Goal: Task Accomplishment & Management: Complete application form

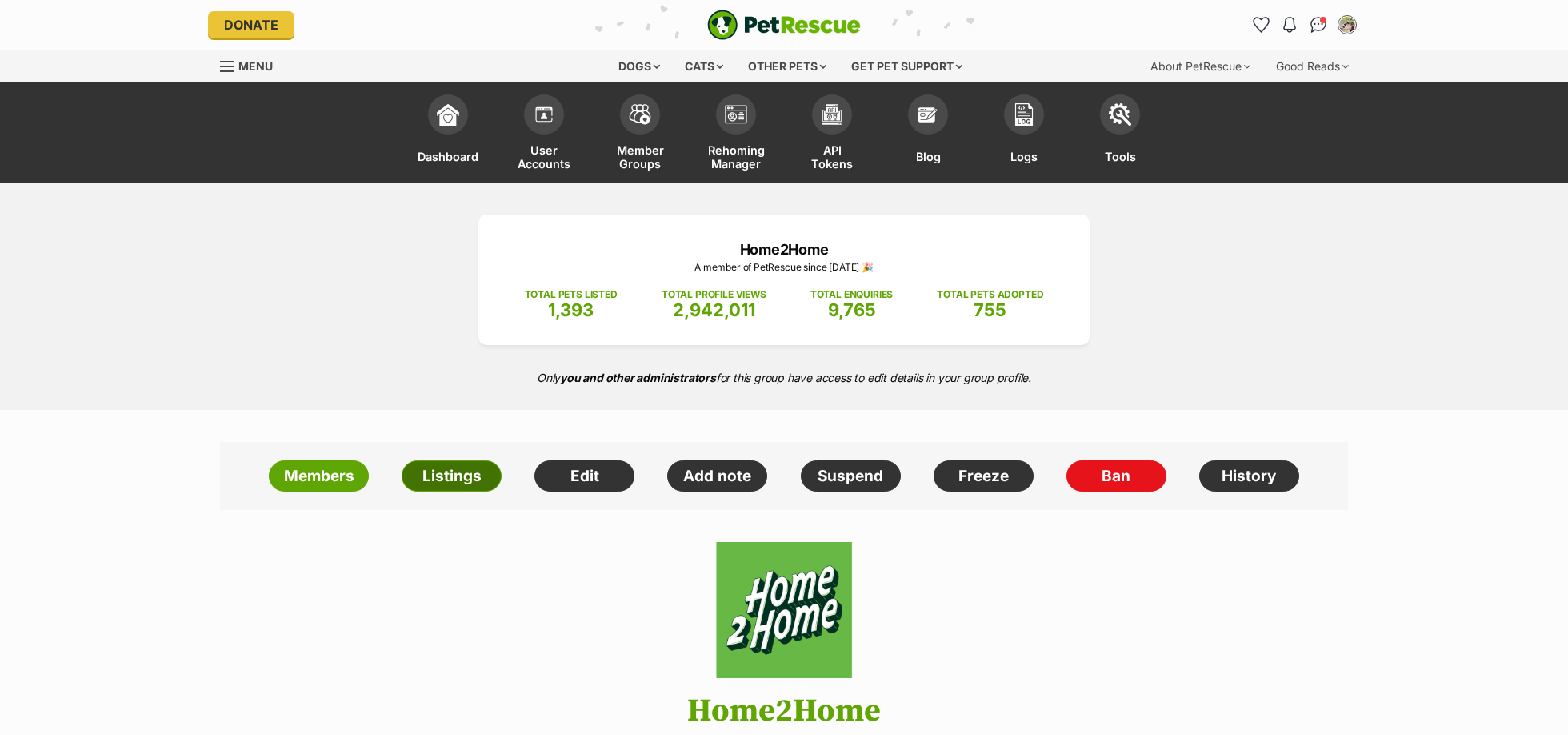
click at [453, 477] on link "Listings" at bounding box center [452, 476] width 100 height 32
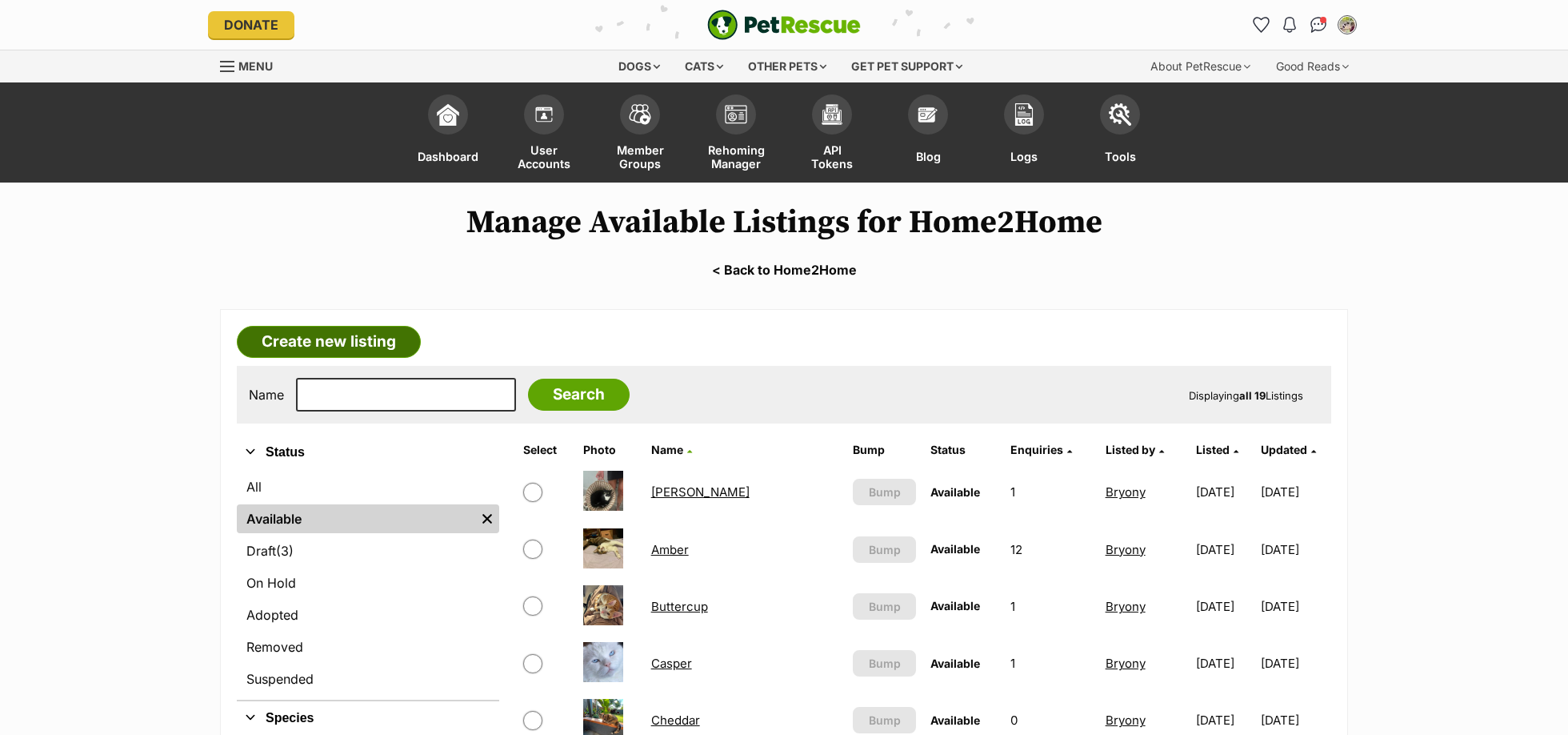
click at [342, 346] on link "Create new listing" at bounding box center [328, 341] width 184 height 32
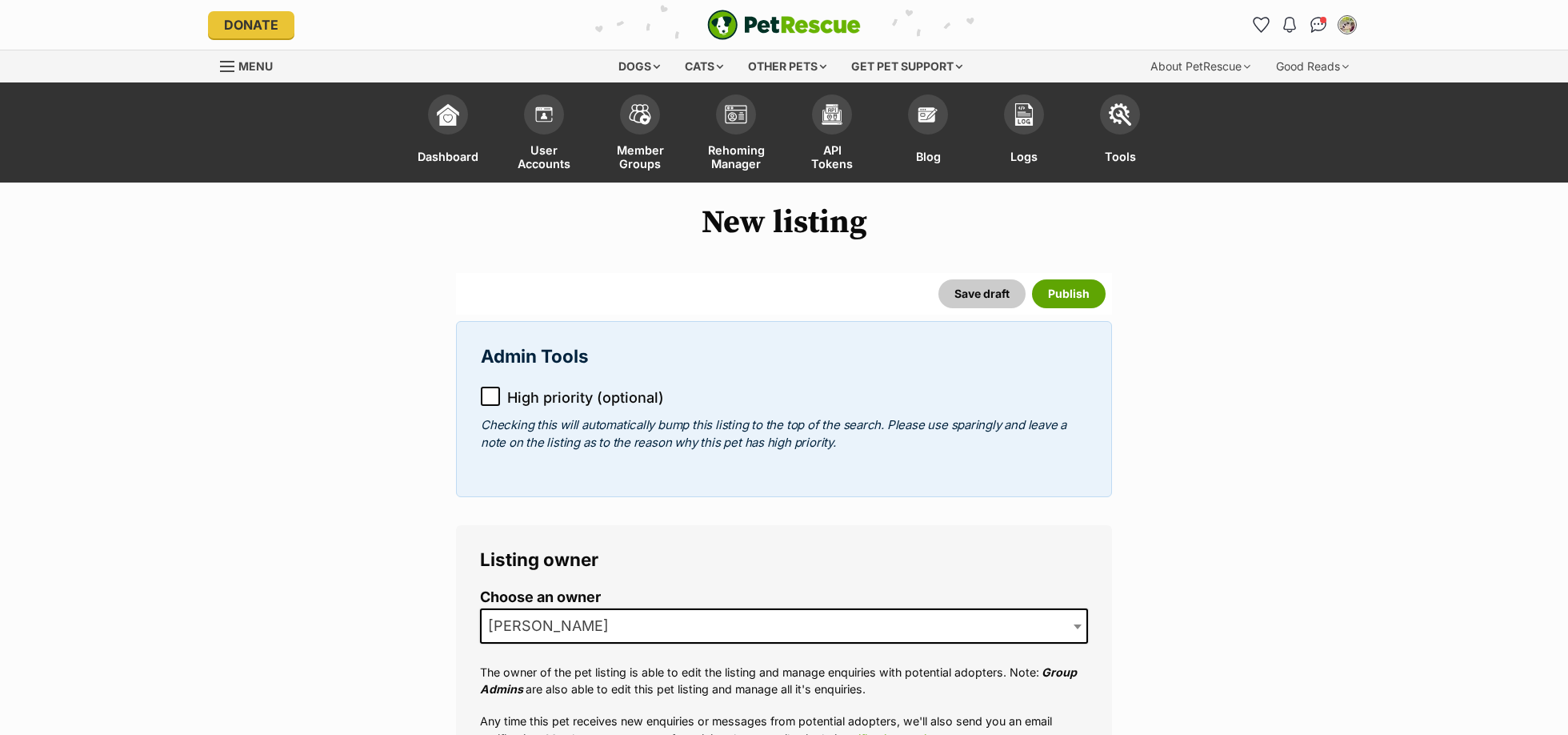
click at [488, 399] on icon at bounding box center [491, 395] width 10 height 7
click at [718, 620] on span "Laura" at bounding box center [784, 625] width 608 height 35
drag, startPoint x: 1392, startPoint y: 510, endPoint x: 1363, endPoint y: 510, distance: 29.0
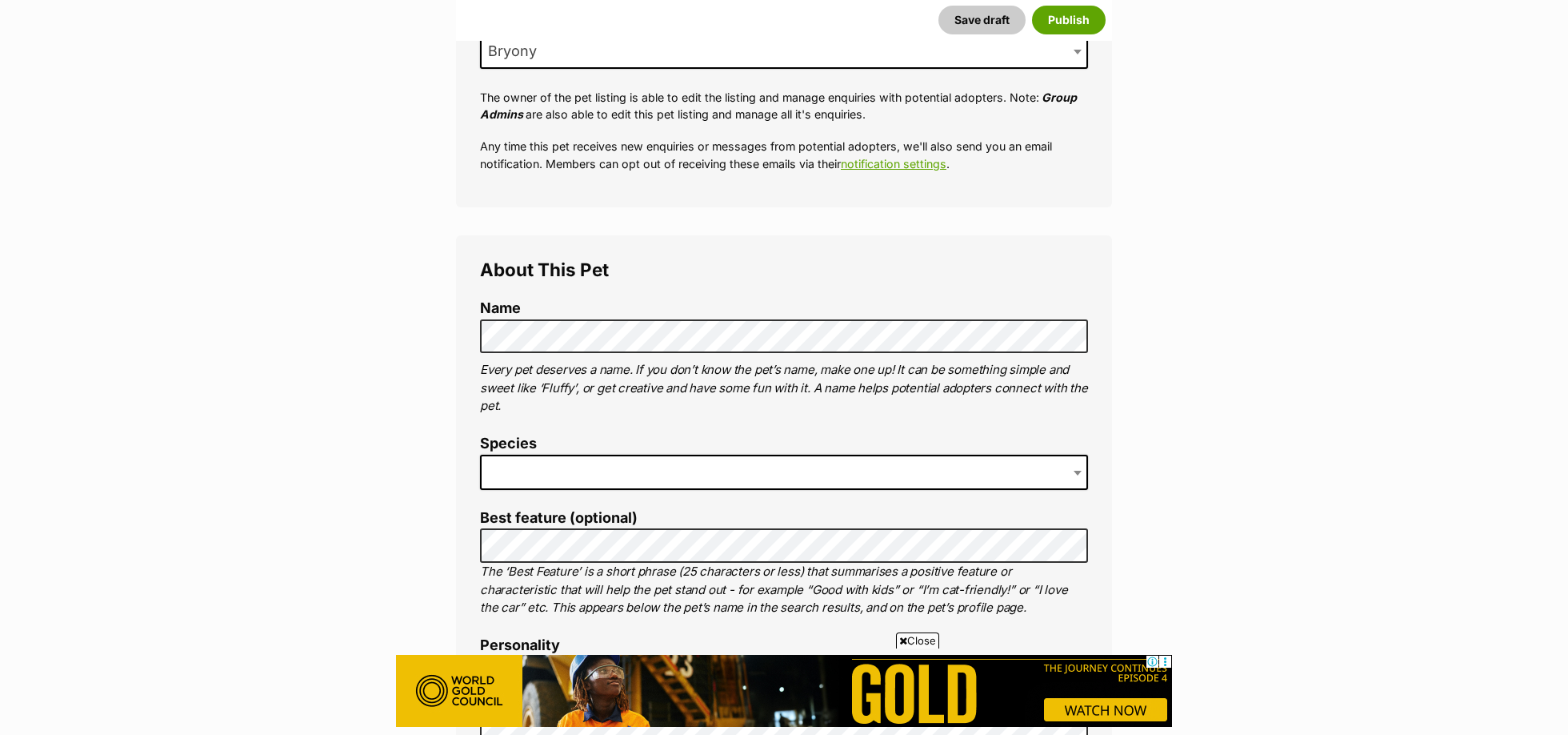
scroll to position [591, 0]
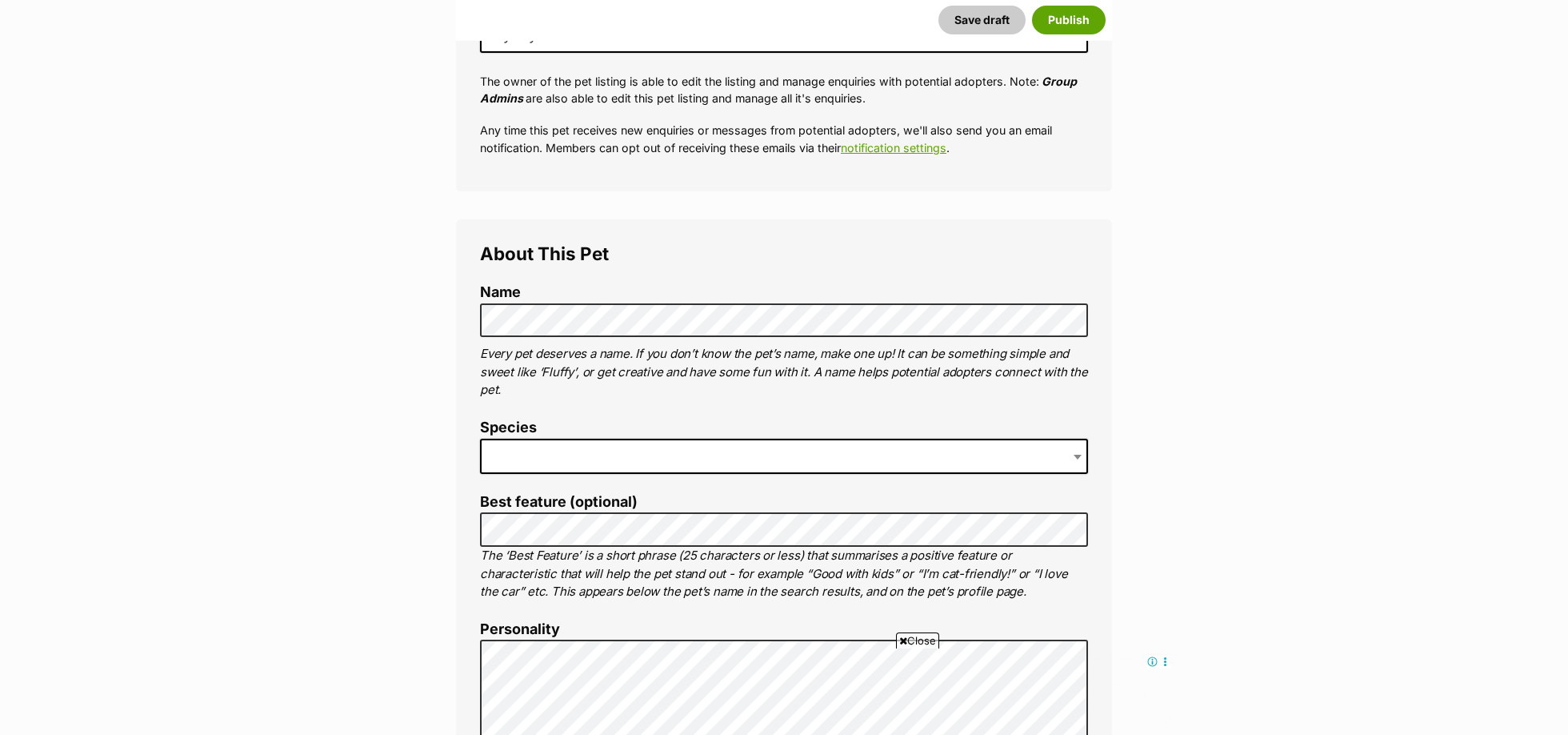
click at [715, 460] on span at bounding box center [784, 456] width 608 height 35
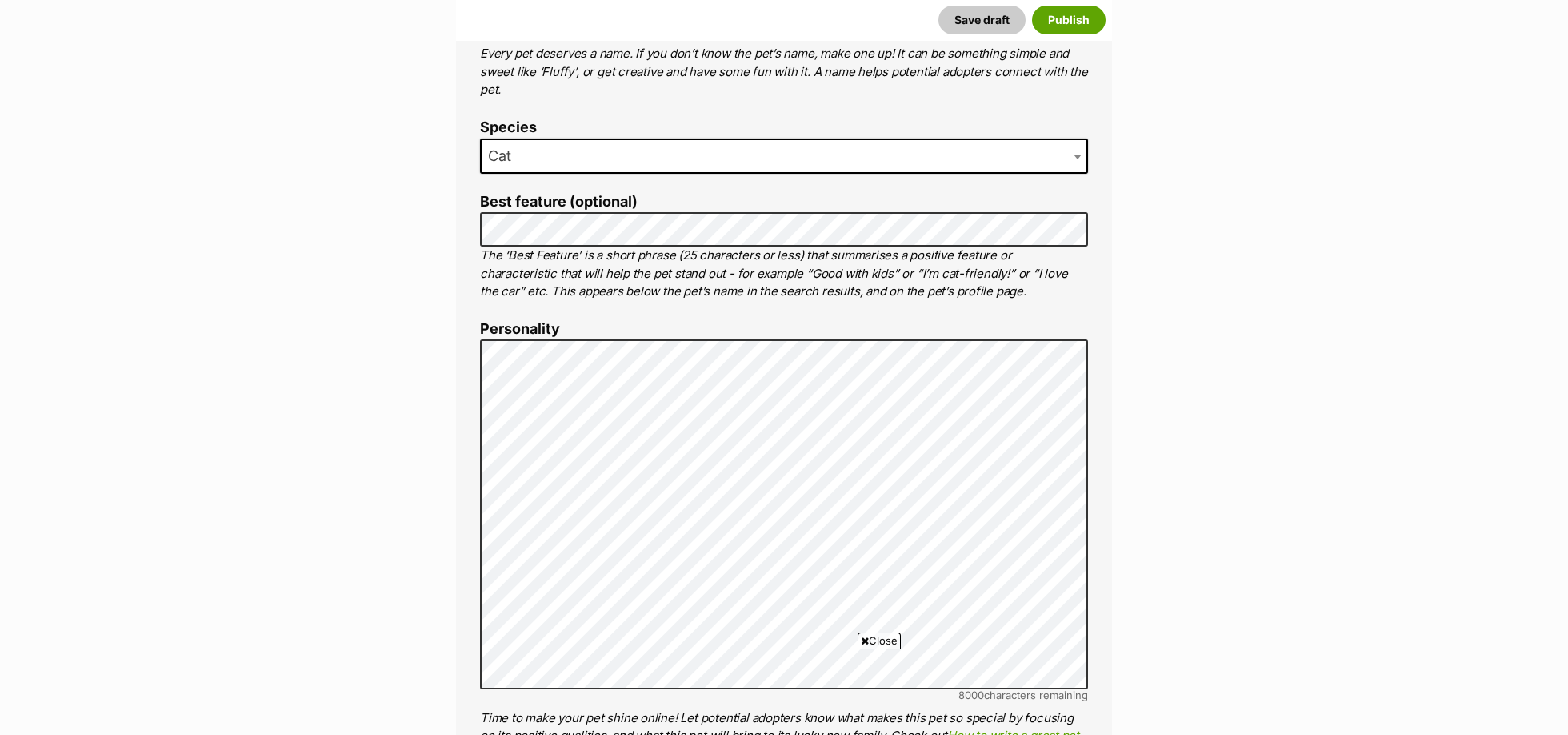
scroll to position [0, 0]
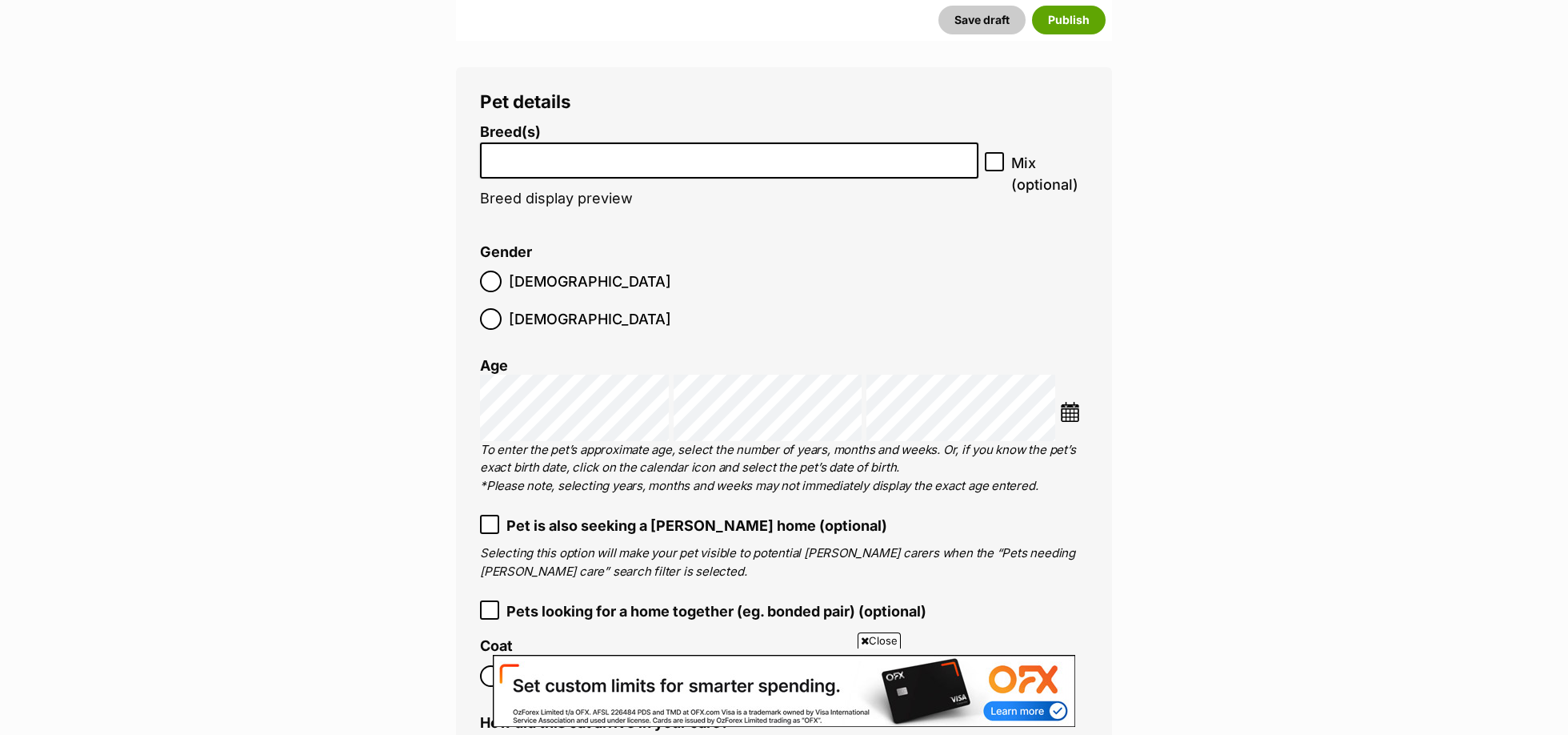
scroll to position [2411, 0]
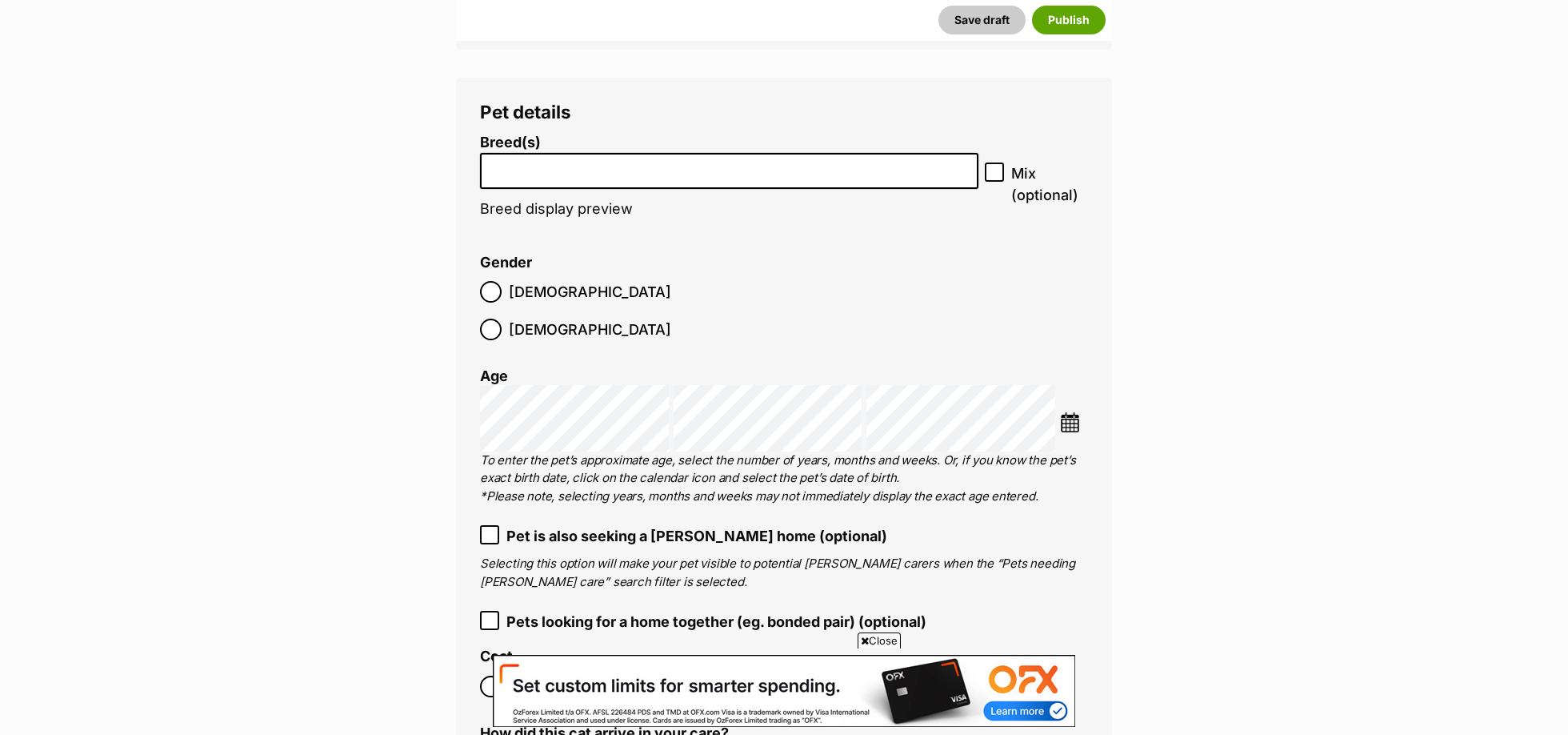
click at [565, 183] on li at bounding box center [729, 171] width 487 height 33
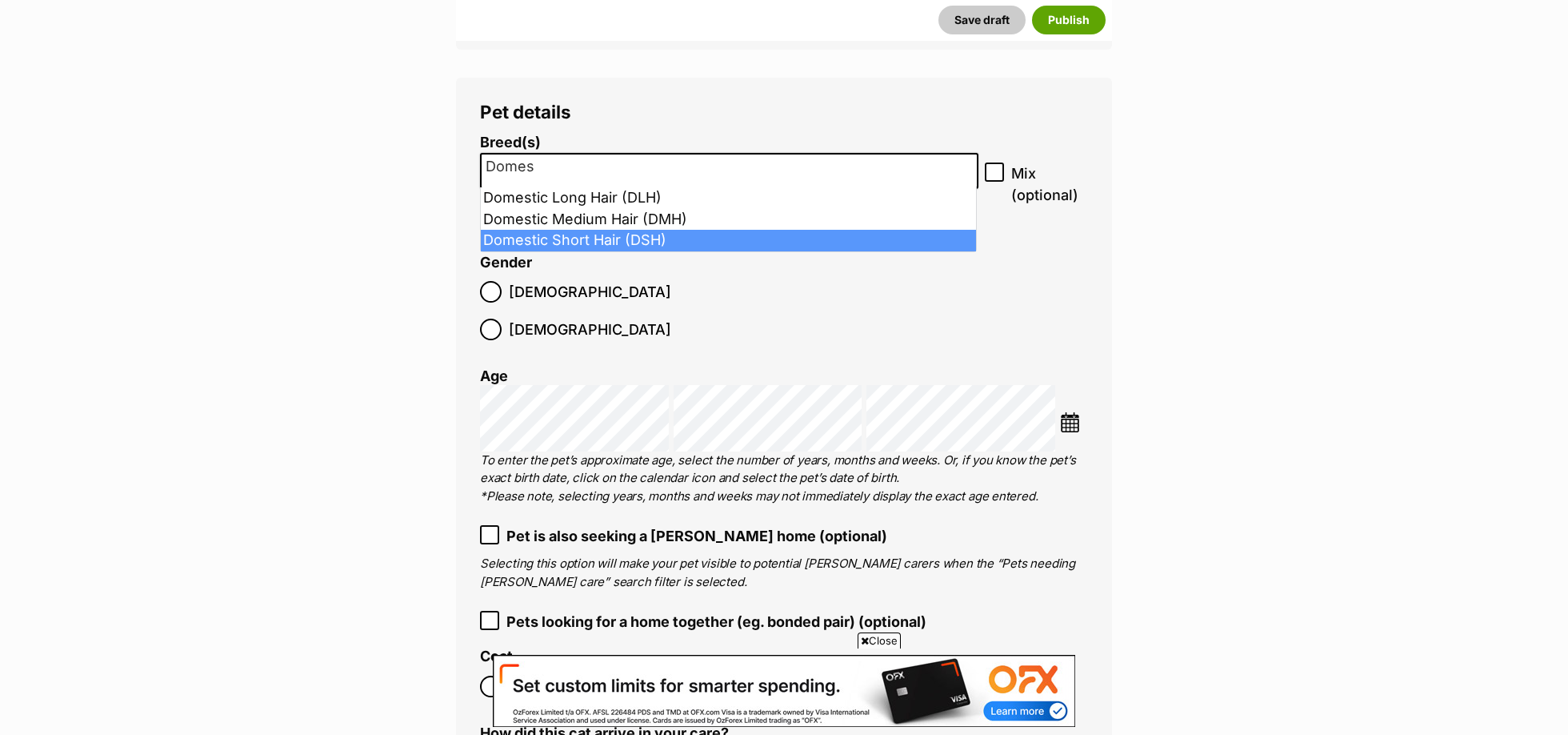
type input "Domes"
select select "252102"
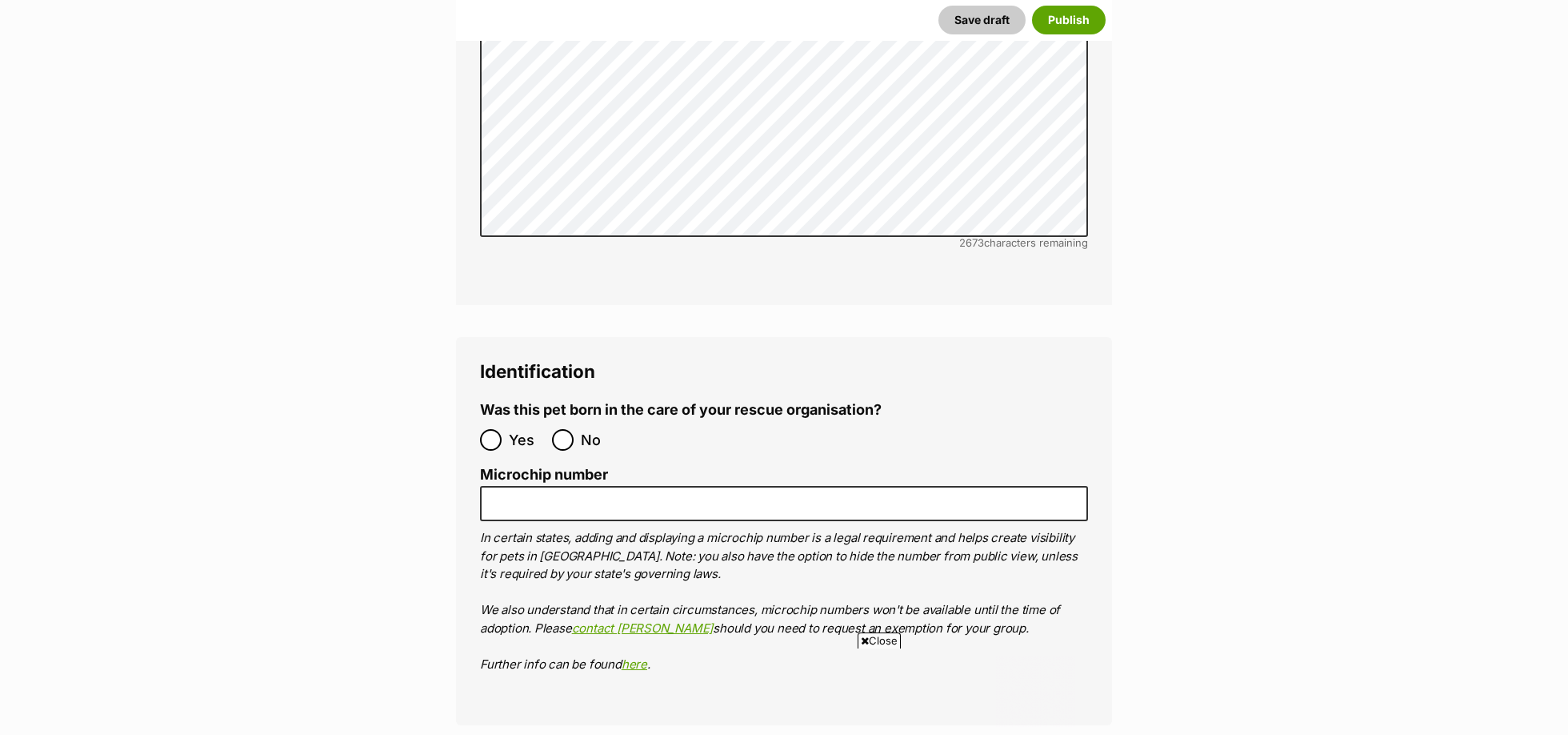
scroll to position [5663, 0]
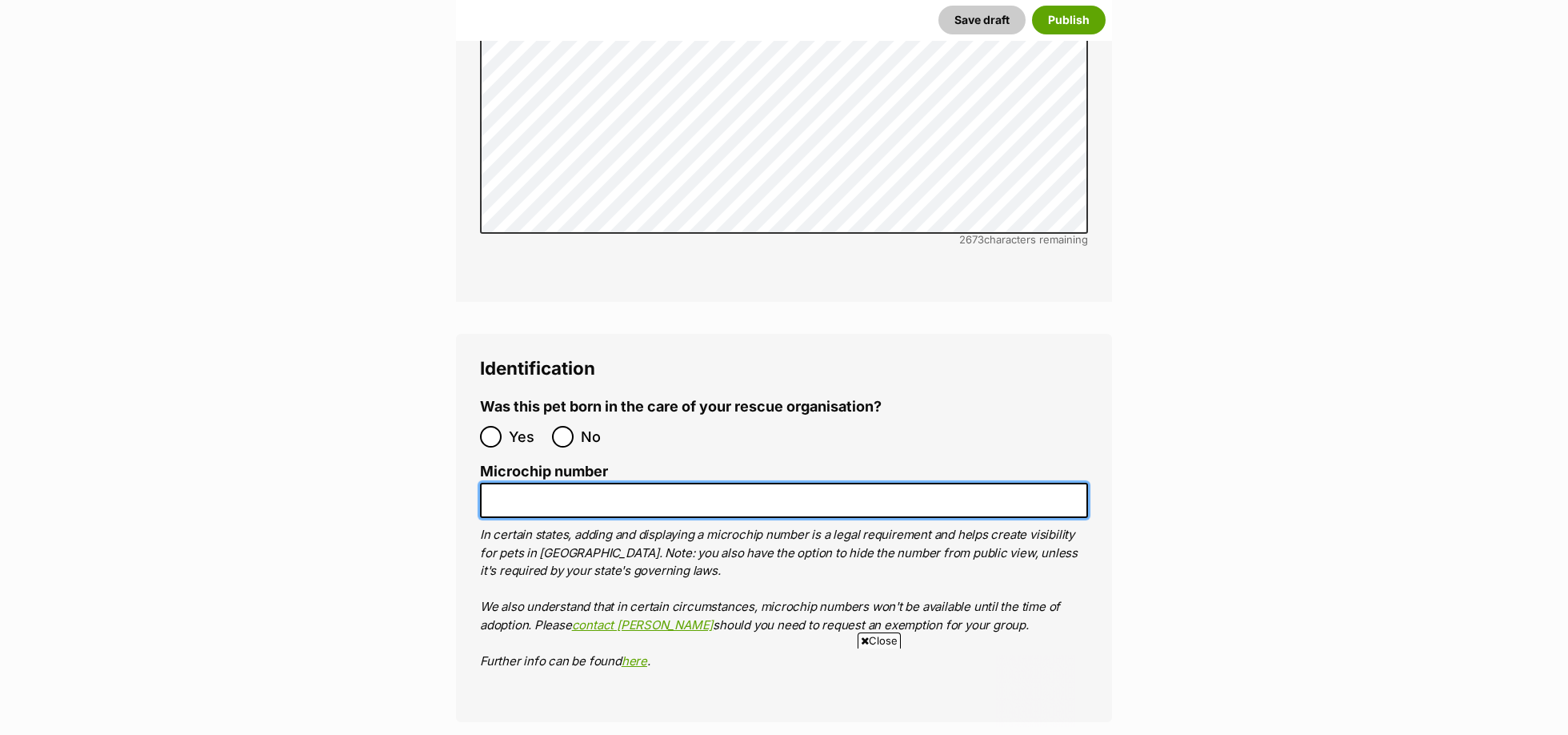
click at [574, 483] on input "Microchip number" at bounding box center [784, 501] width 608 height 36
paste input "956000018866641"
type input "956000018866641"
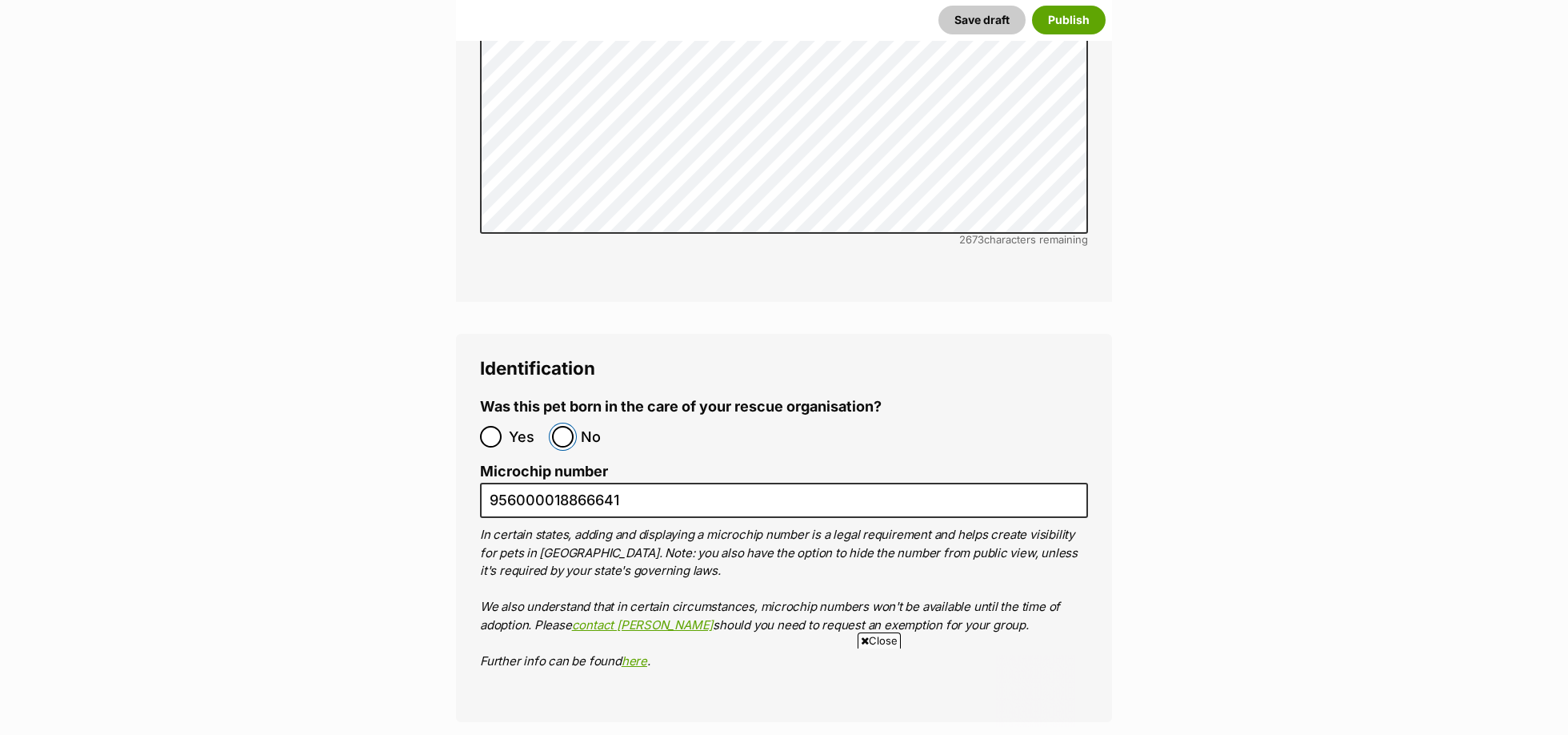
click at [557, 426] on input "No" at bounding box center [563, 436] width 21 height 21
radio input "true"
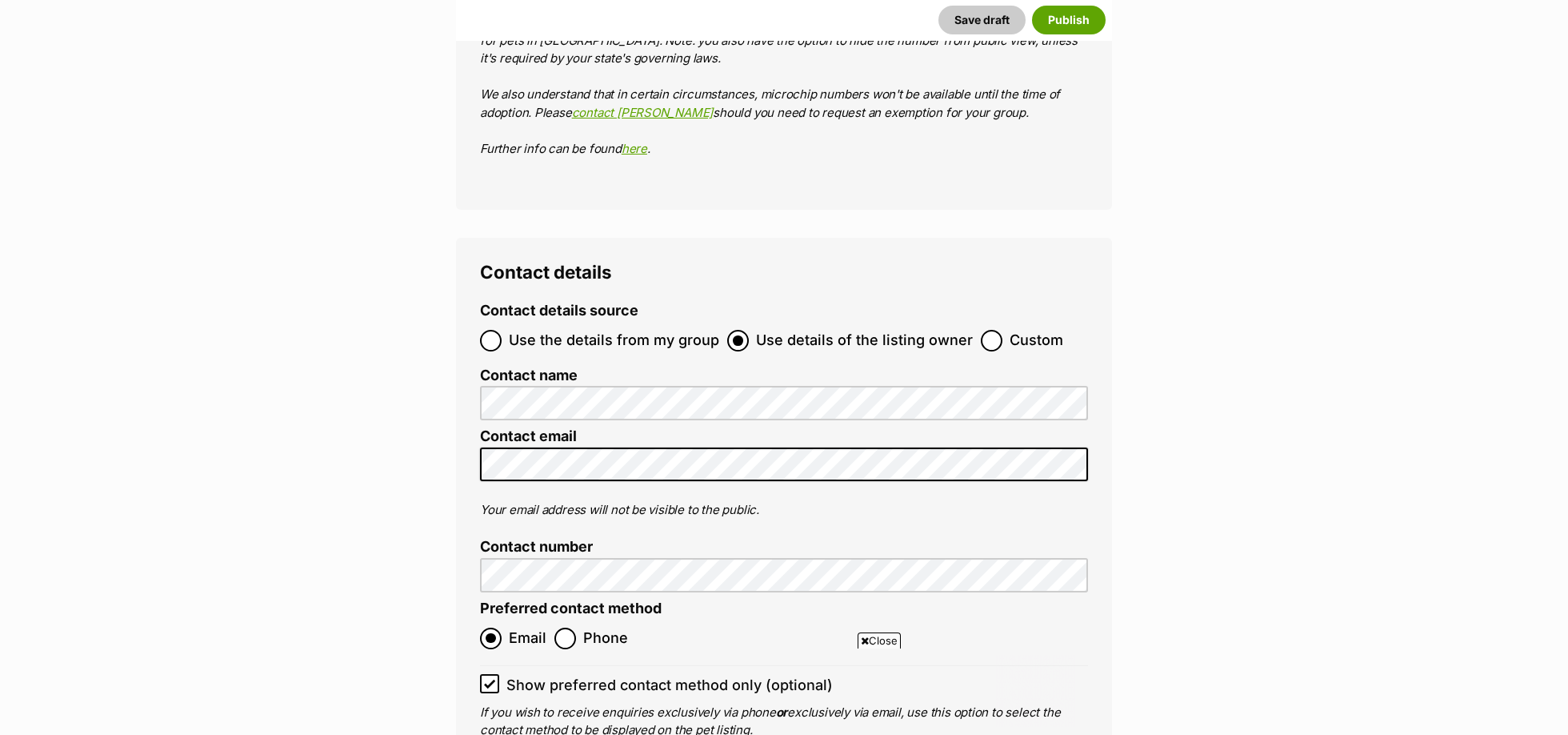
scroll to position [6181, 0]
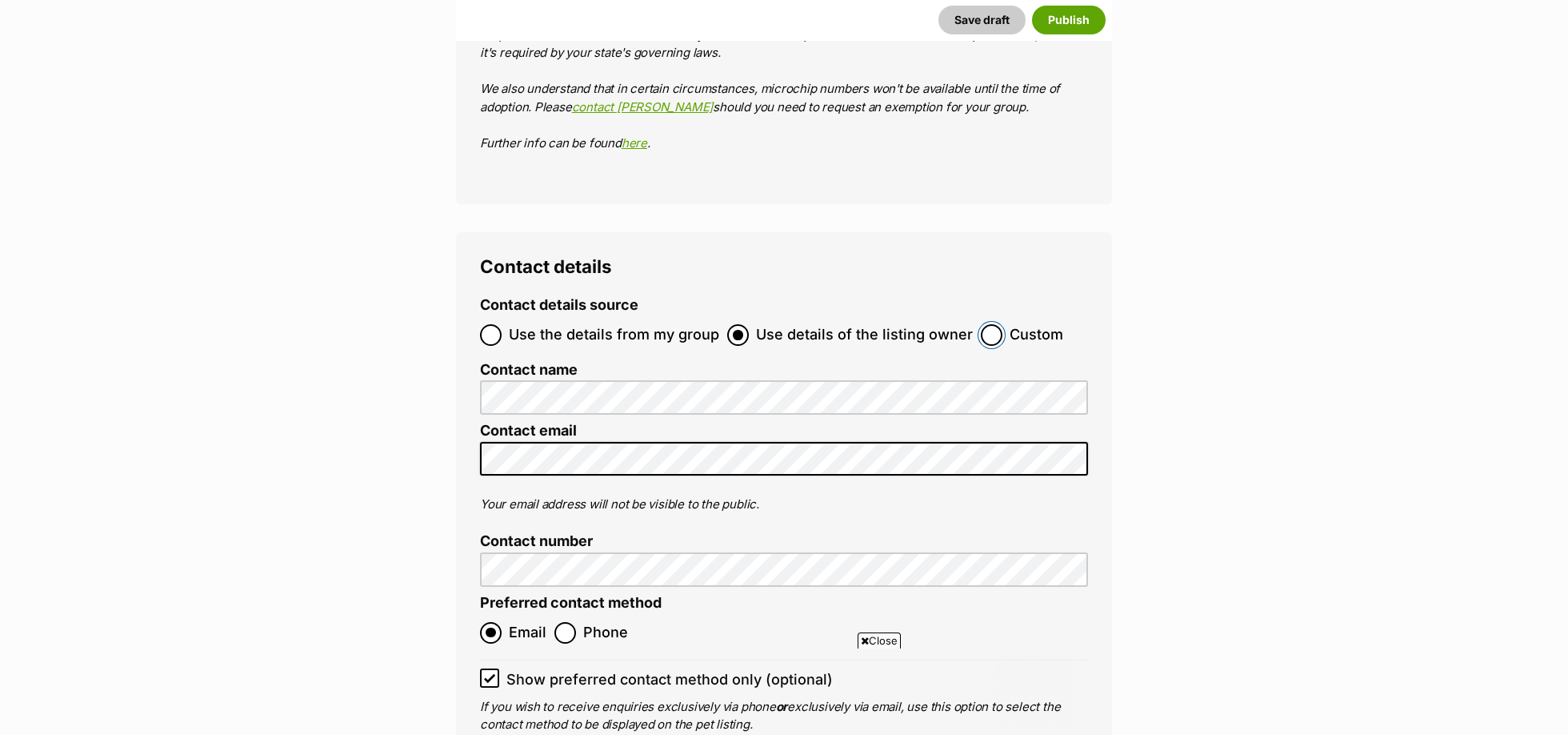
click at [986, 324] on input "Custom" at bounding box center [992, 335] width 21 height 21
radio input "true"
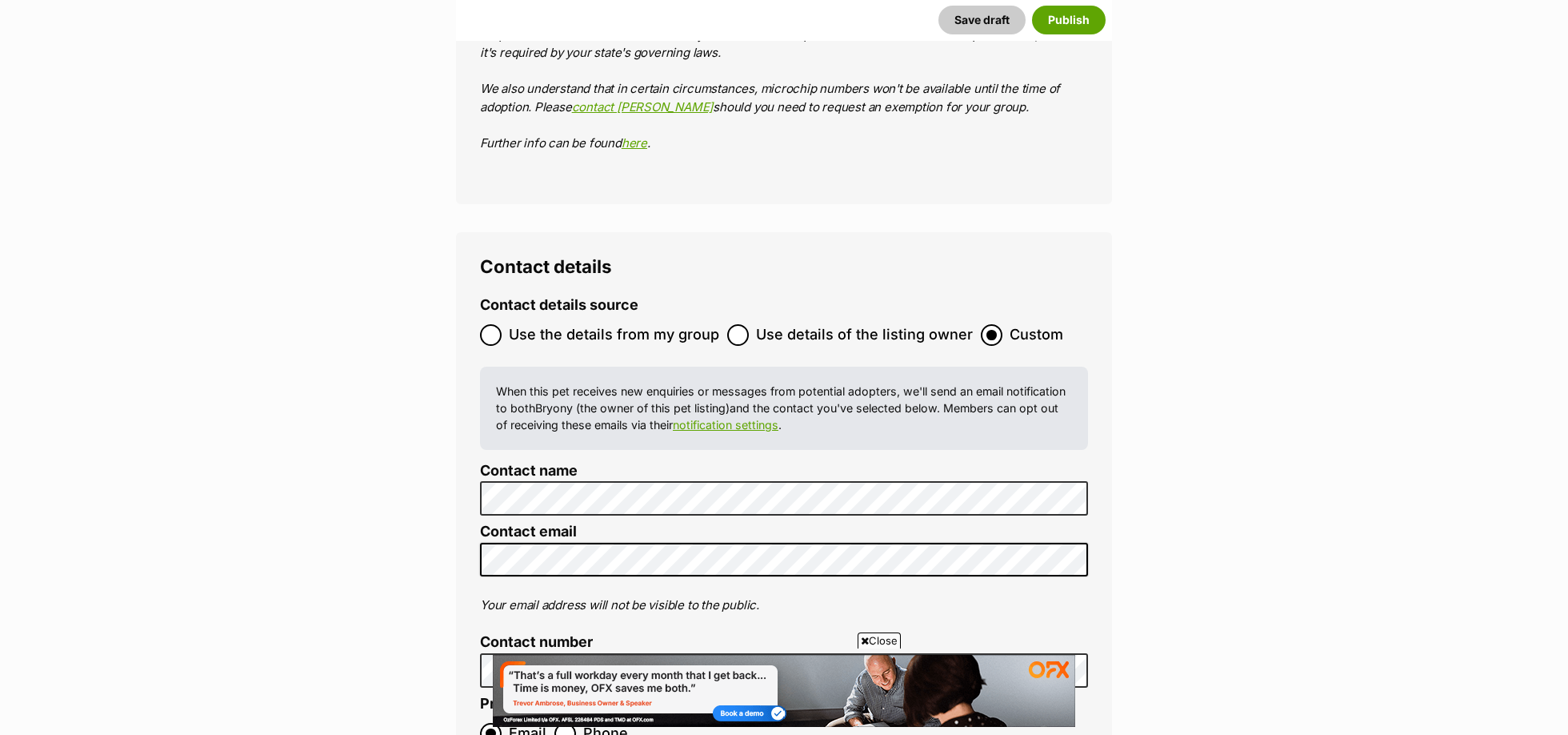
scroll to position [0, 0]
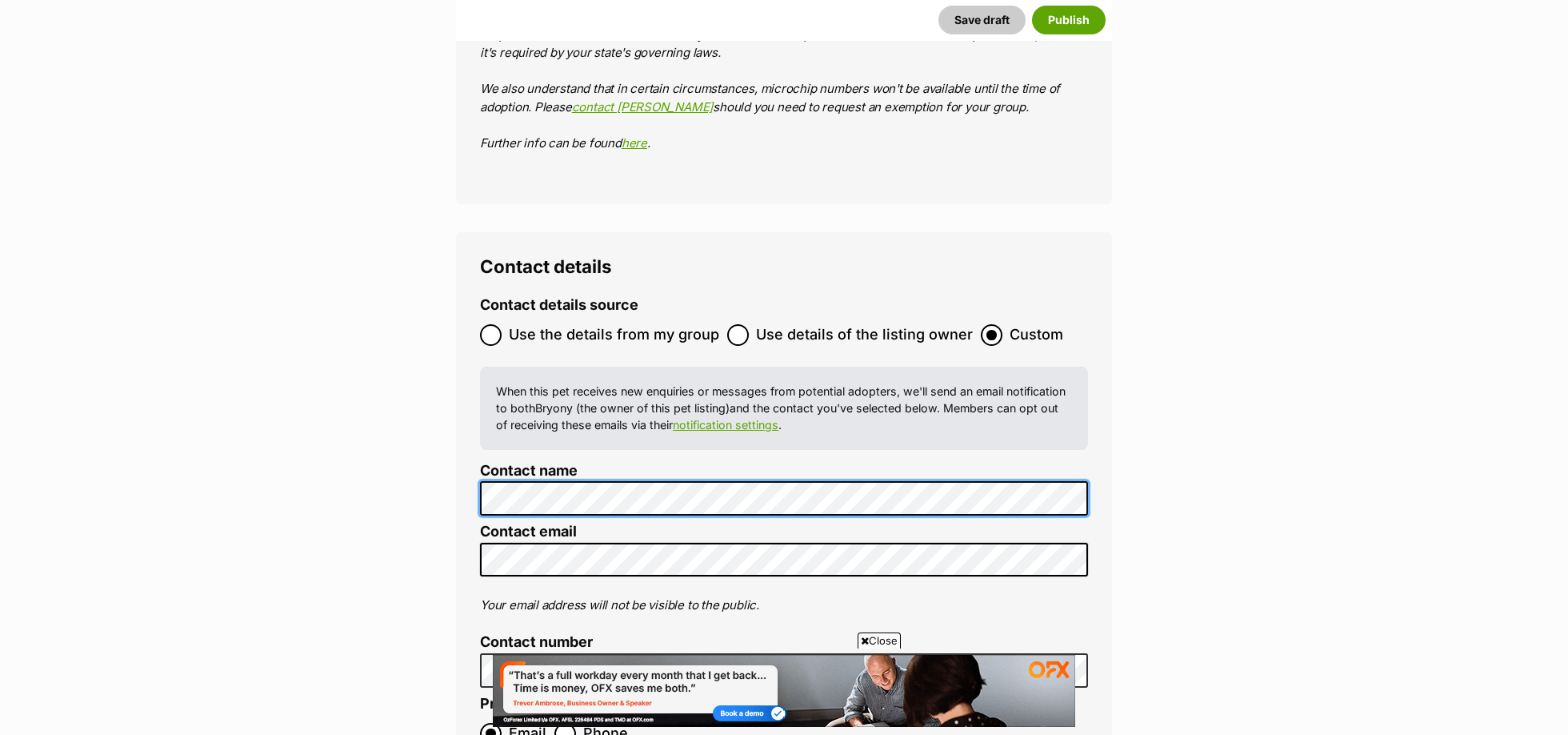
click at [457, 394] on div "Contact details Contact details source Use the details from my group Use detail…" at bounding box center [784, 555] width 656 height 646
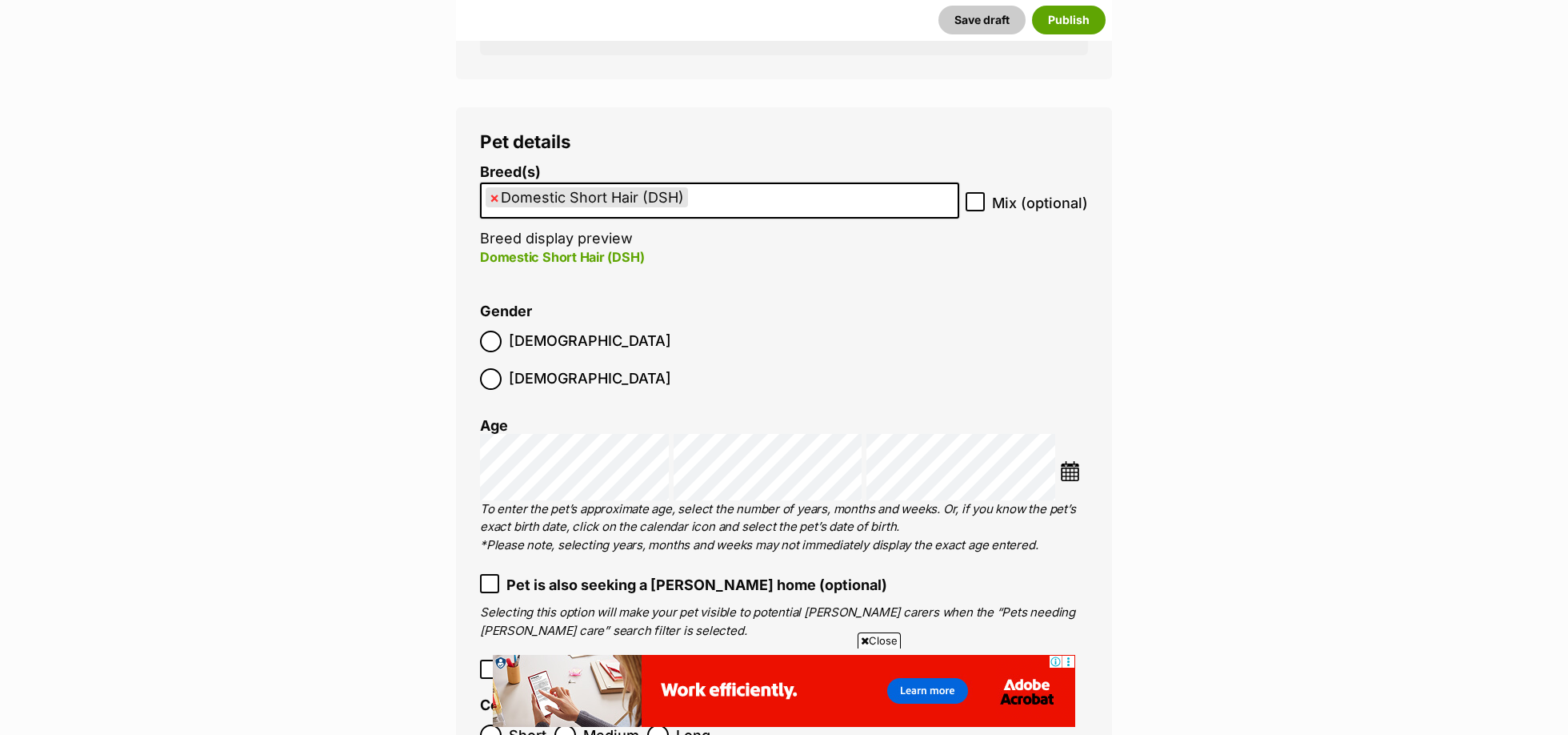
click at [1067, 461] on img at bounding box center [1070, 471] width 20 height 20
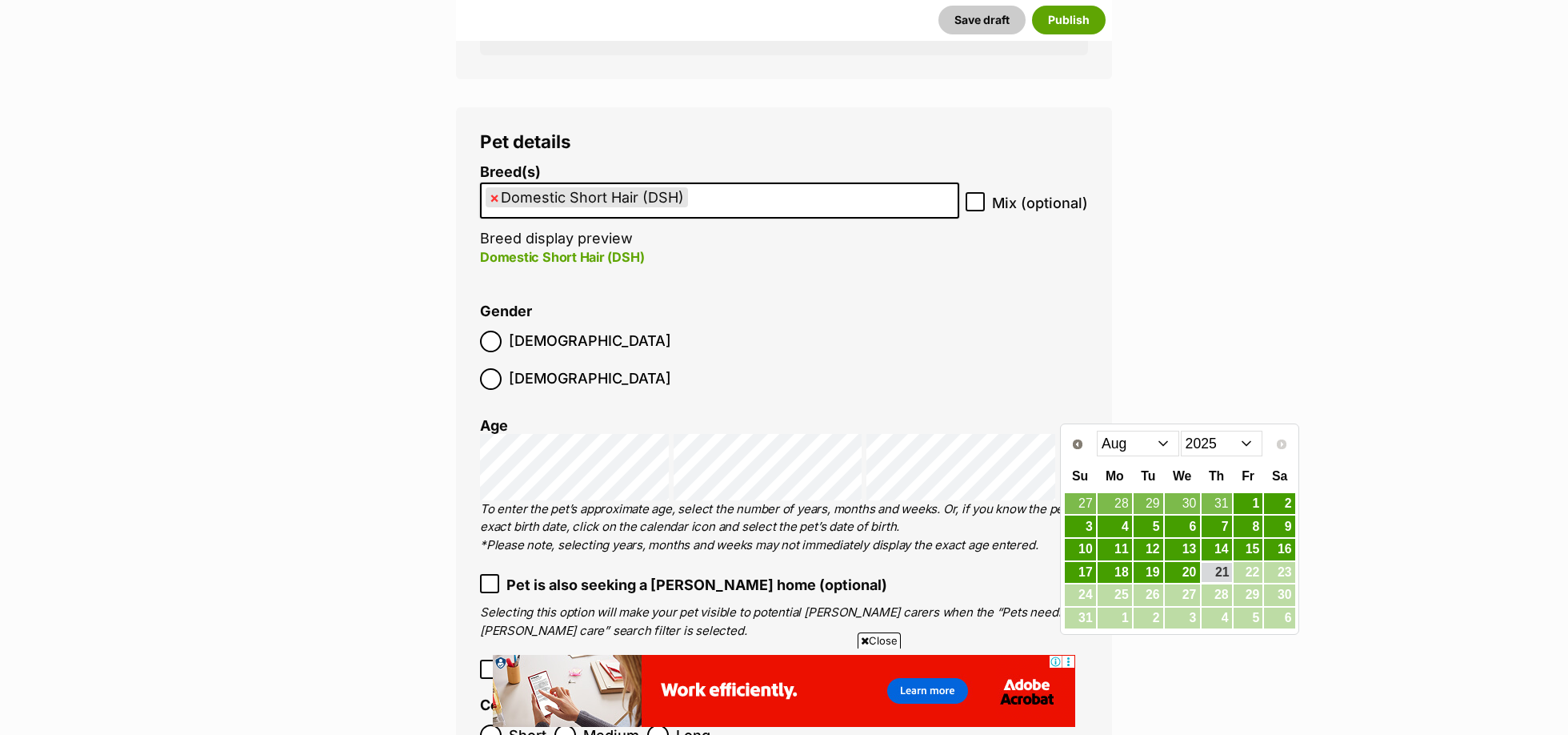
click at [1250, 444] on select "2015 2016 2017 2018 2019 2020 2021 2022 2023 2024 2025" at bounding box center [1222, 443] width 83 height 25
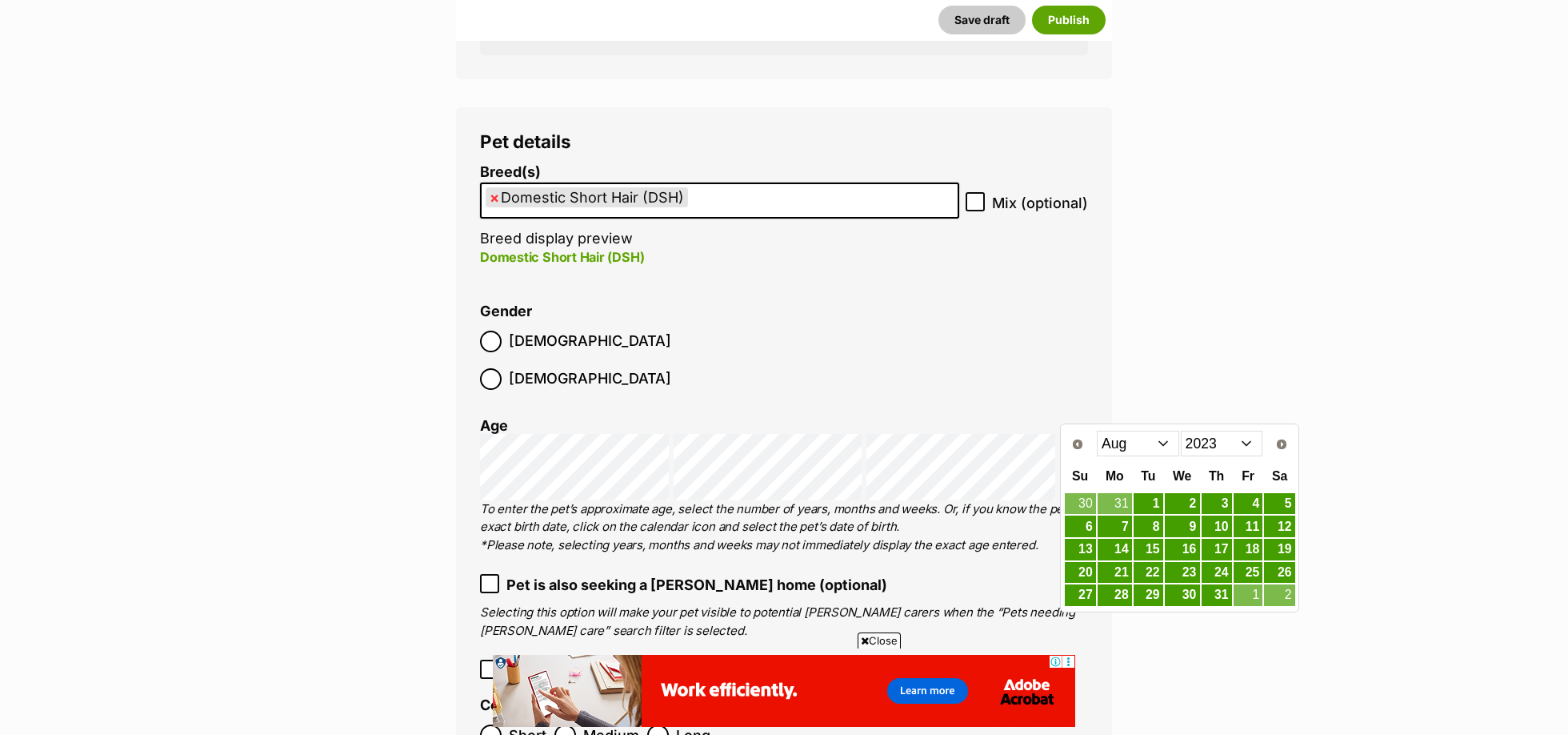
click at [1165, 440] on select "Jan Feb Mar Apr May Jun Jul Aug Sep Oct Nov Dec" at bounding box center [1138, 443] width 83 height 25
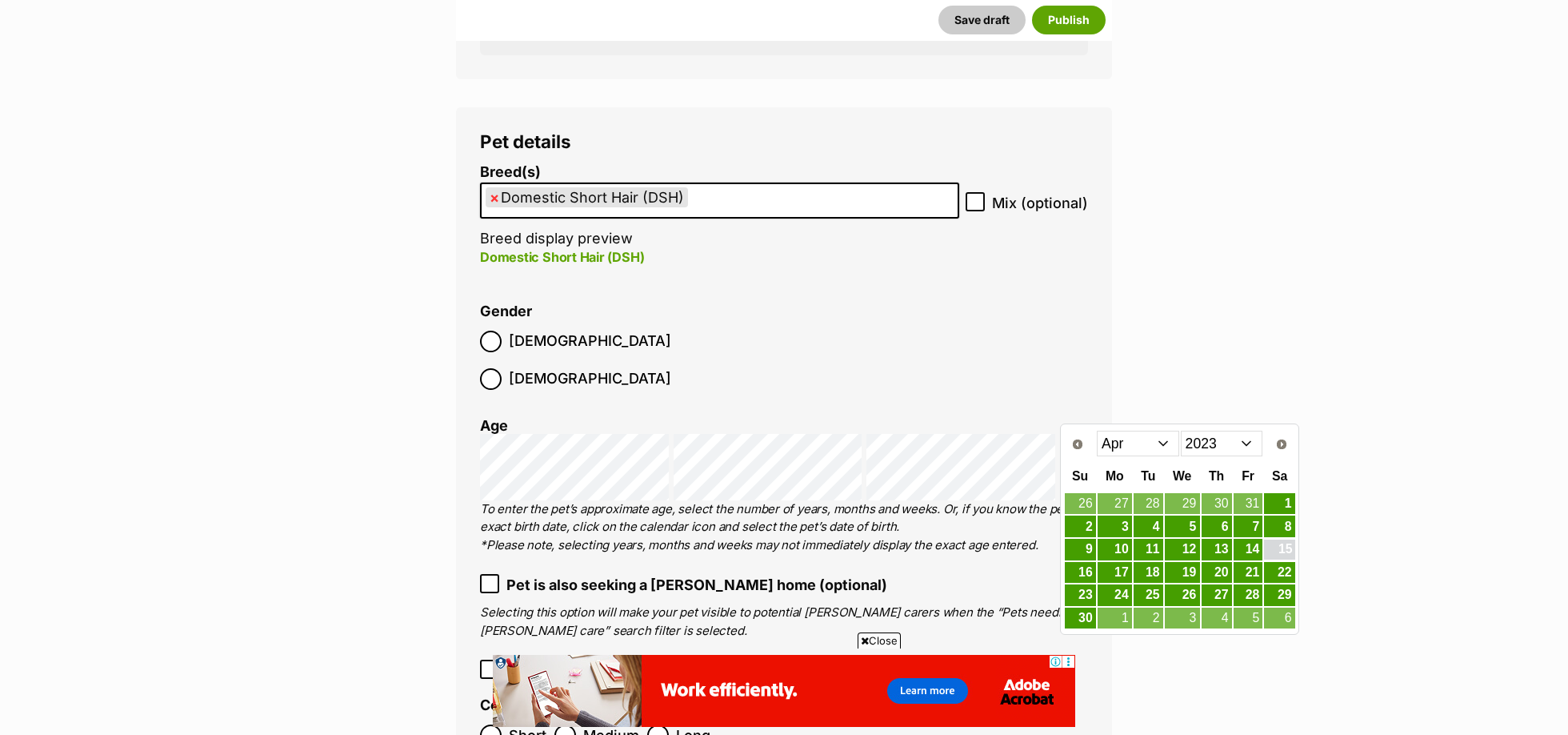
click at [1292, 549] on link "15" at bounding box center [1279, 549] width 30 height 20
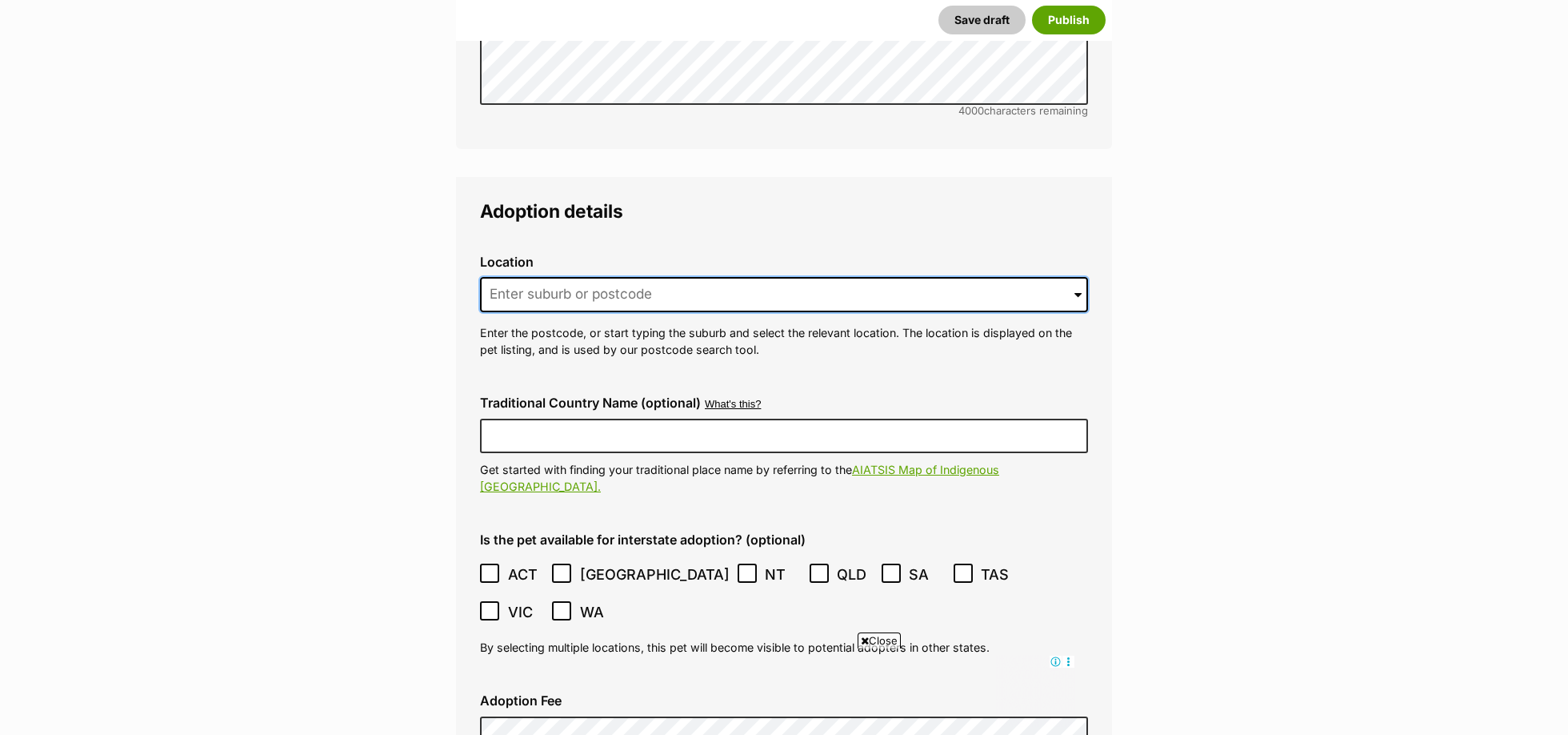
click at [533, 277] on input at bounding box center [784, 294] width 608 height 35
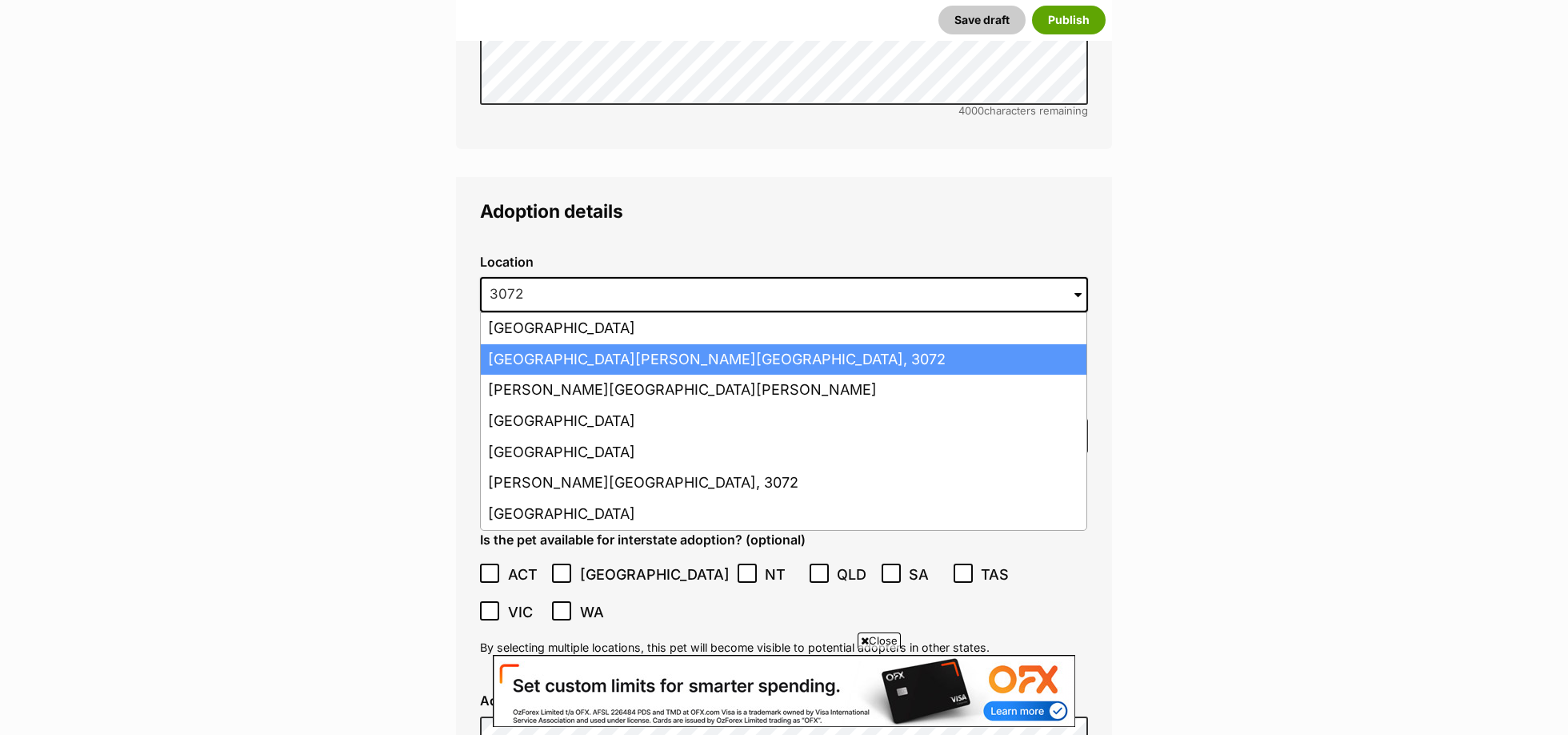
click at [534, 344] on li "Preston, Victoria, 3072" at bounding box center [784, 359] width 606 height 31
type input "Preston, Victoria, 3072"
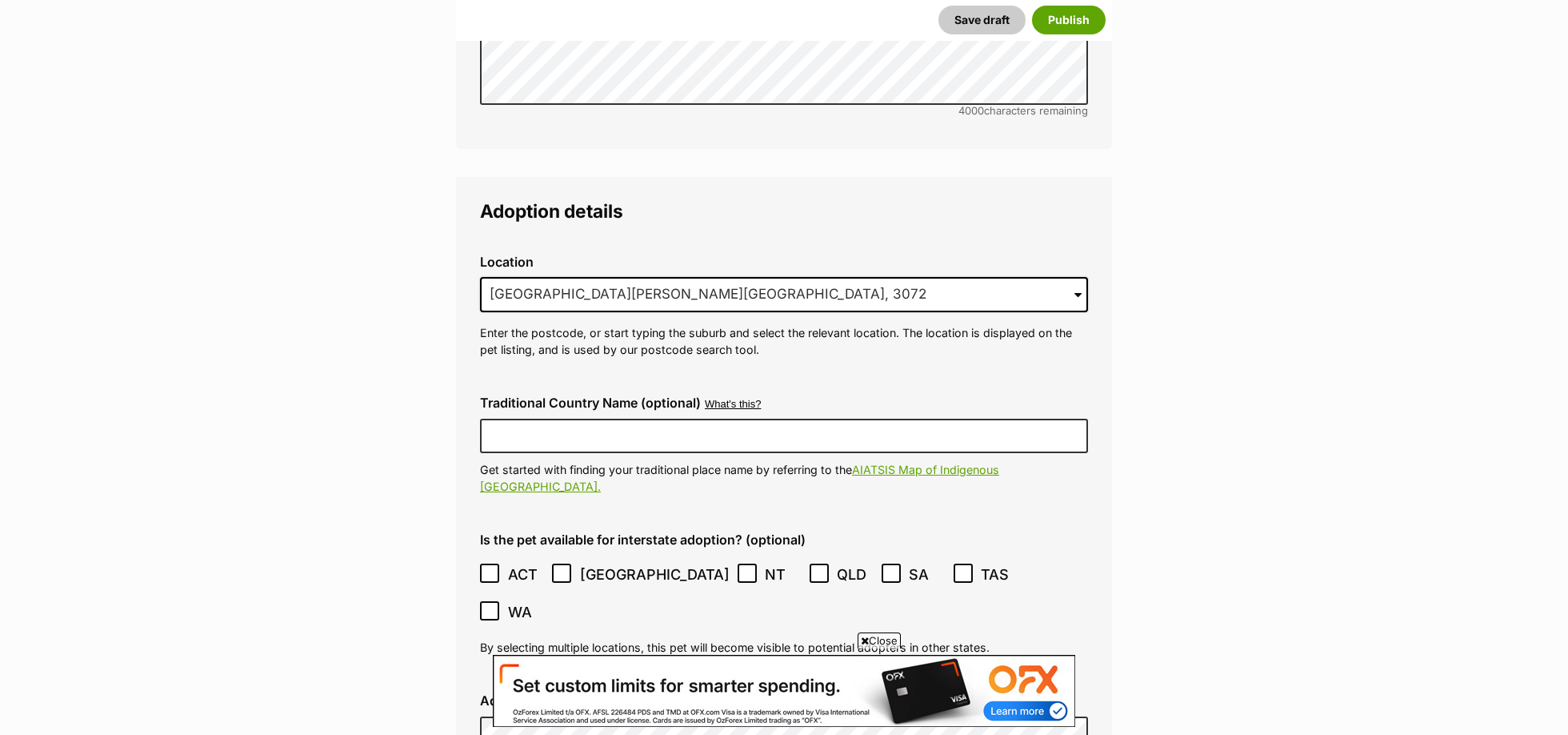
drag, startPoint x: 1309, startPoint y: 404, endPoint x: 1388, endPoint y: 404, distance: 79.0
drag, startPoint x: 622, startPoint y: 516, endPoint x: 680, endPoint y: 516, distance: 58.0
click at [623, 556] on ol "ACT NSW NT QLD SA TAS VIC WA" at bounding box center [784, 593] width 608 height 75
drag, startPoint x: 635, startPoint y: 516, endPoint x: 689, endPoint y: 521, distance: 54.2
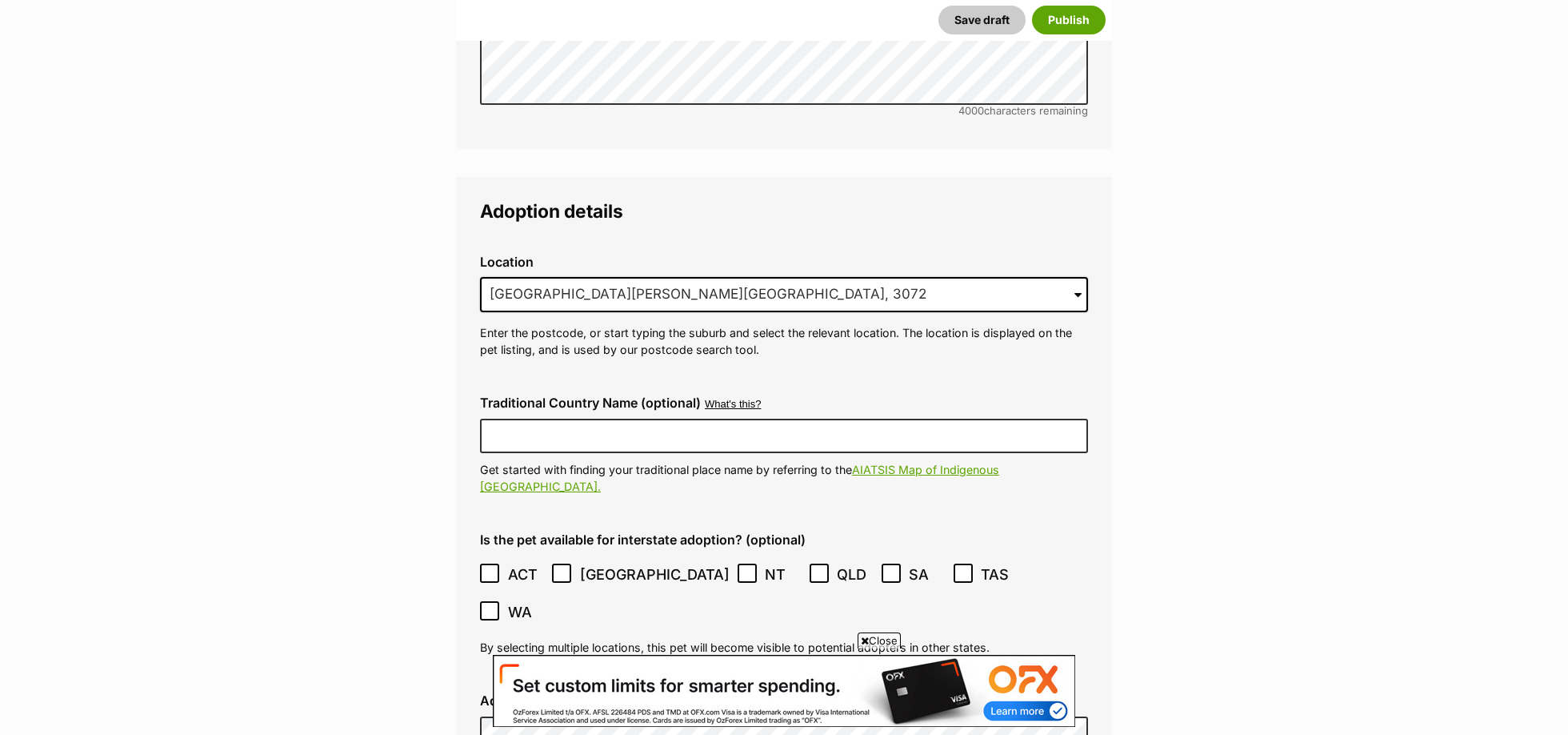
click at [741, 567] on icon at bounding box center [747, 573] width 11 height 11
click at [958, 570] on icon at bounding box center [963, 573] width 10 height 7
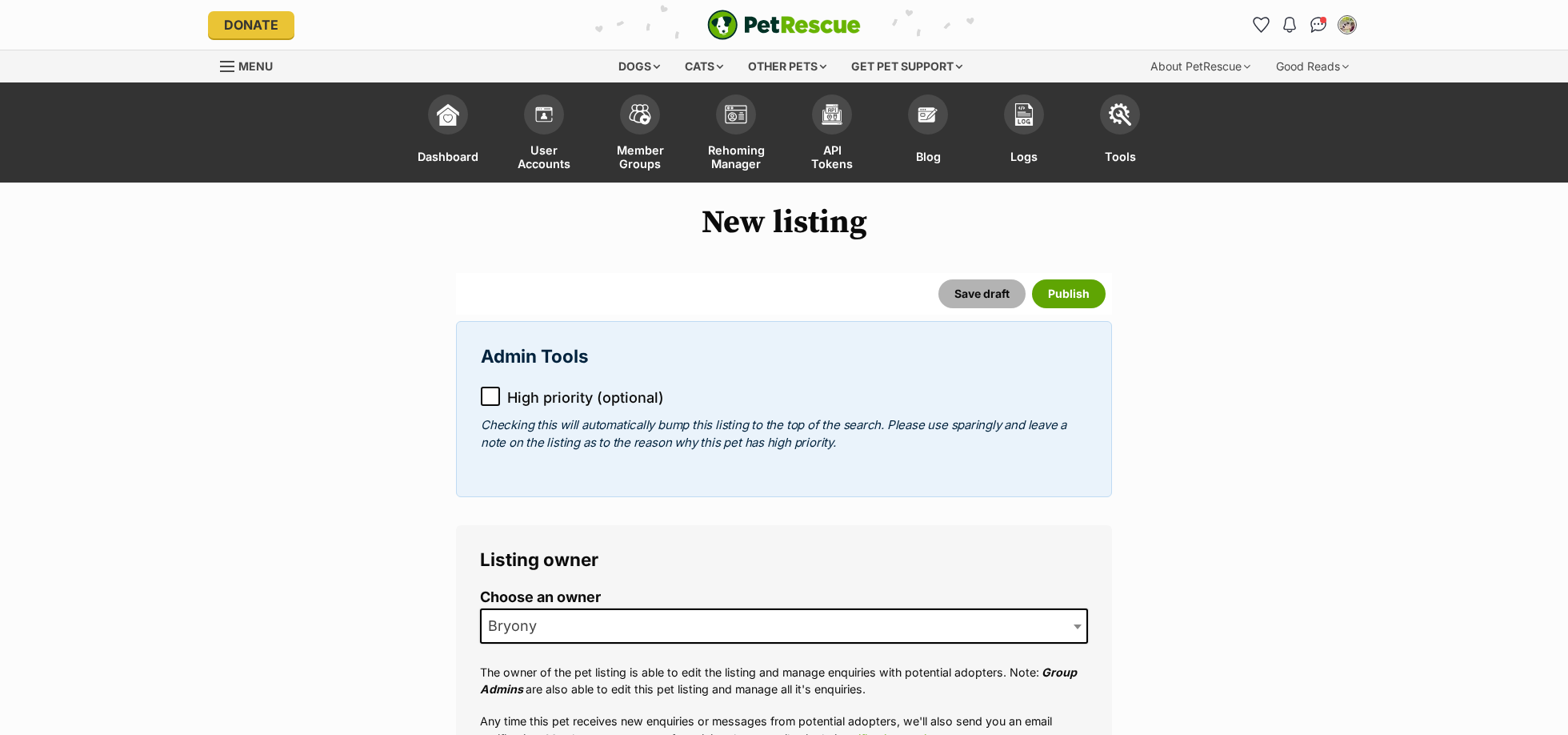
click at [963, 294] on button "Save draft" at bounding box center [982, 293] width 88 height 29
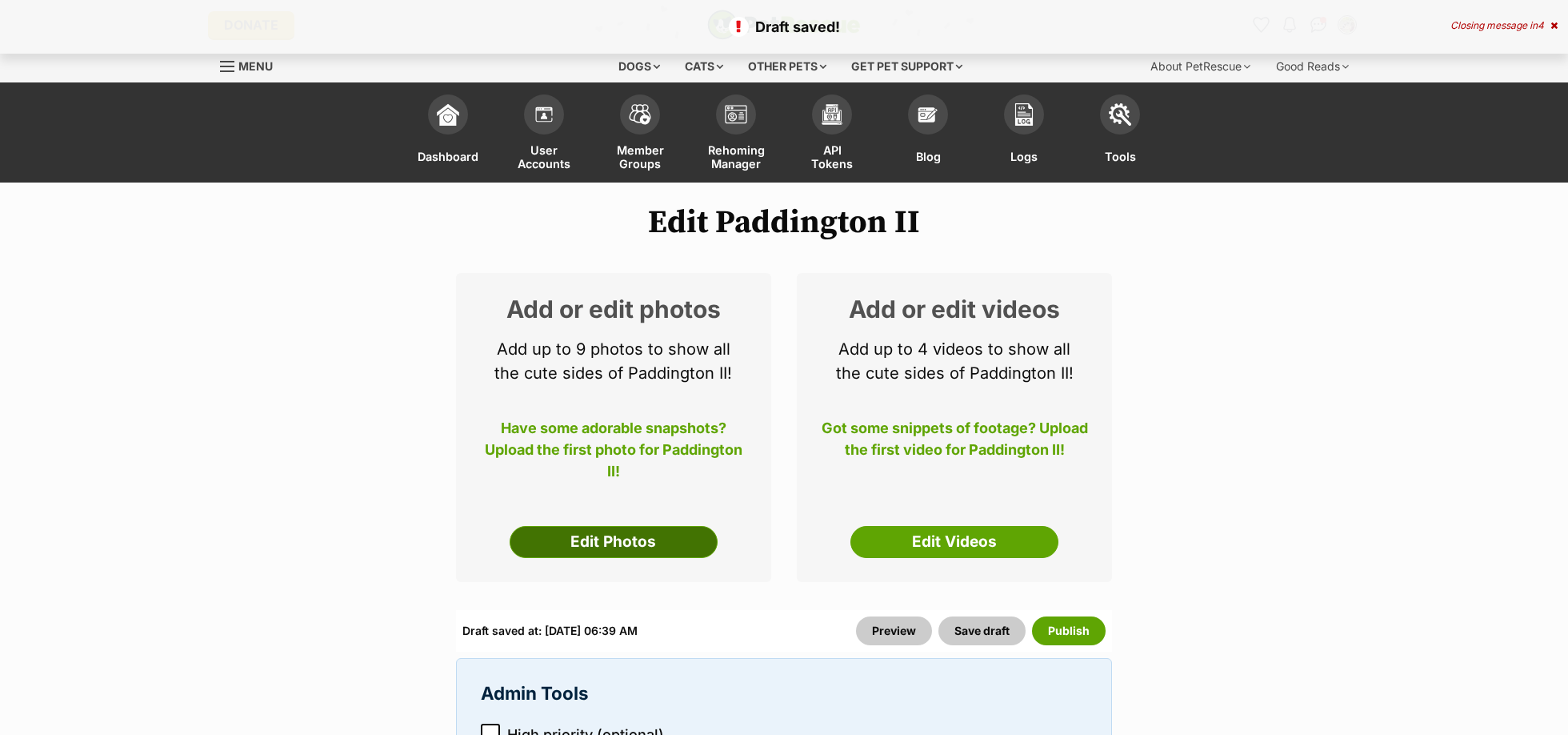
click at [633, 548] on link "Edit Photos" at bounding box center [614, 541] width 208 height 32
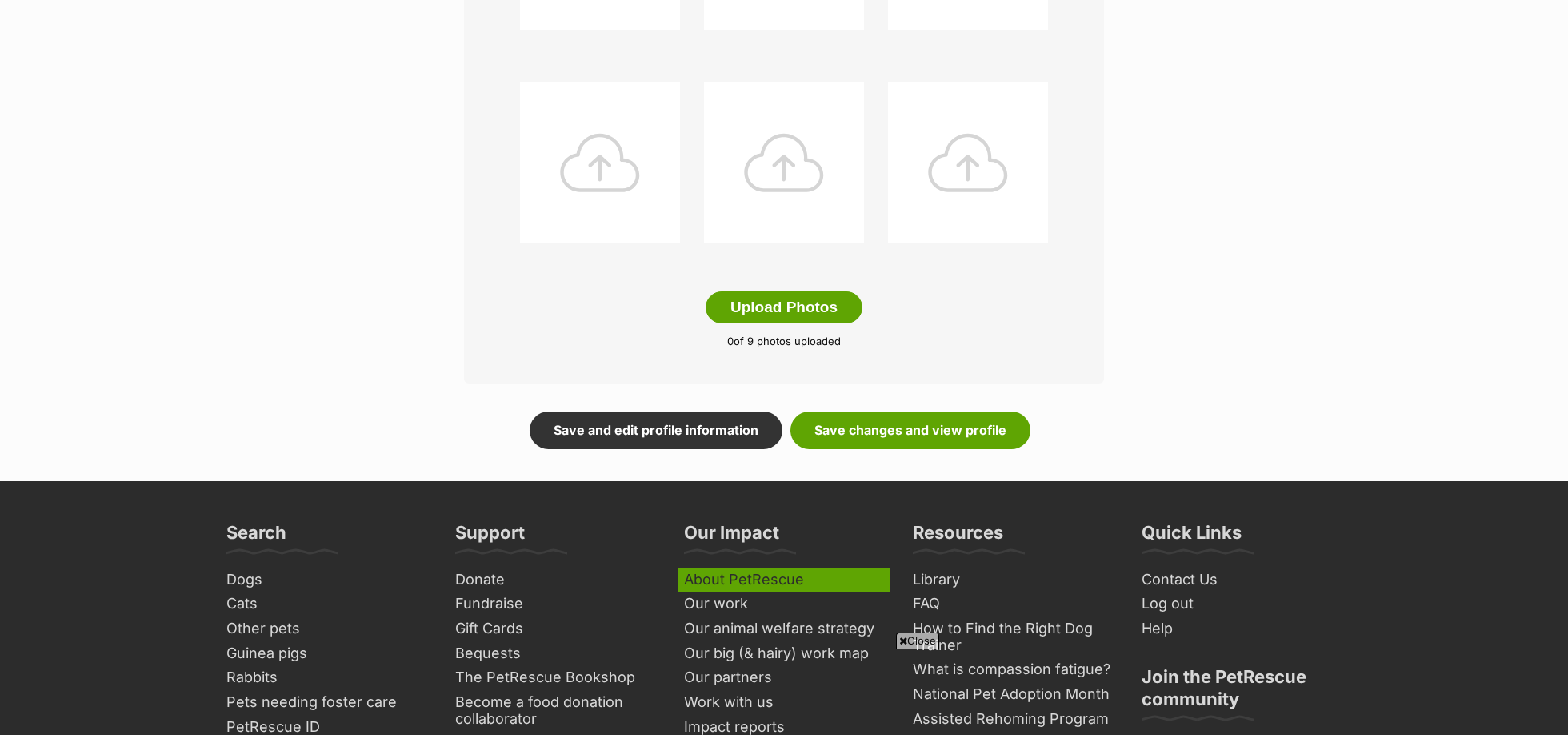
scroll to position [807, 0]
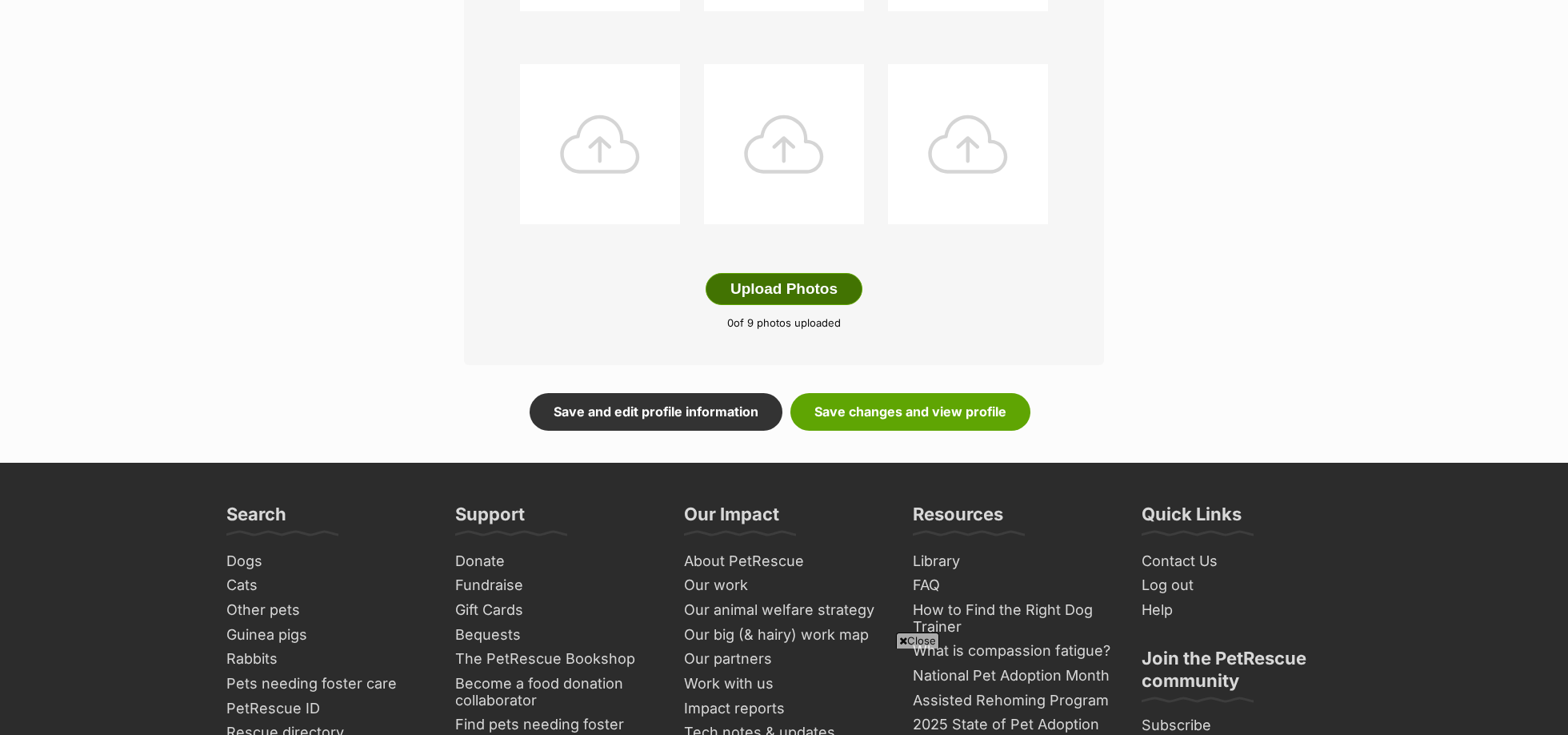
click at [752, 288] on button "Upload Photos" at bounding box center [784, 288] width 157 height 32
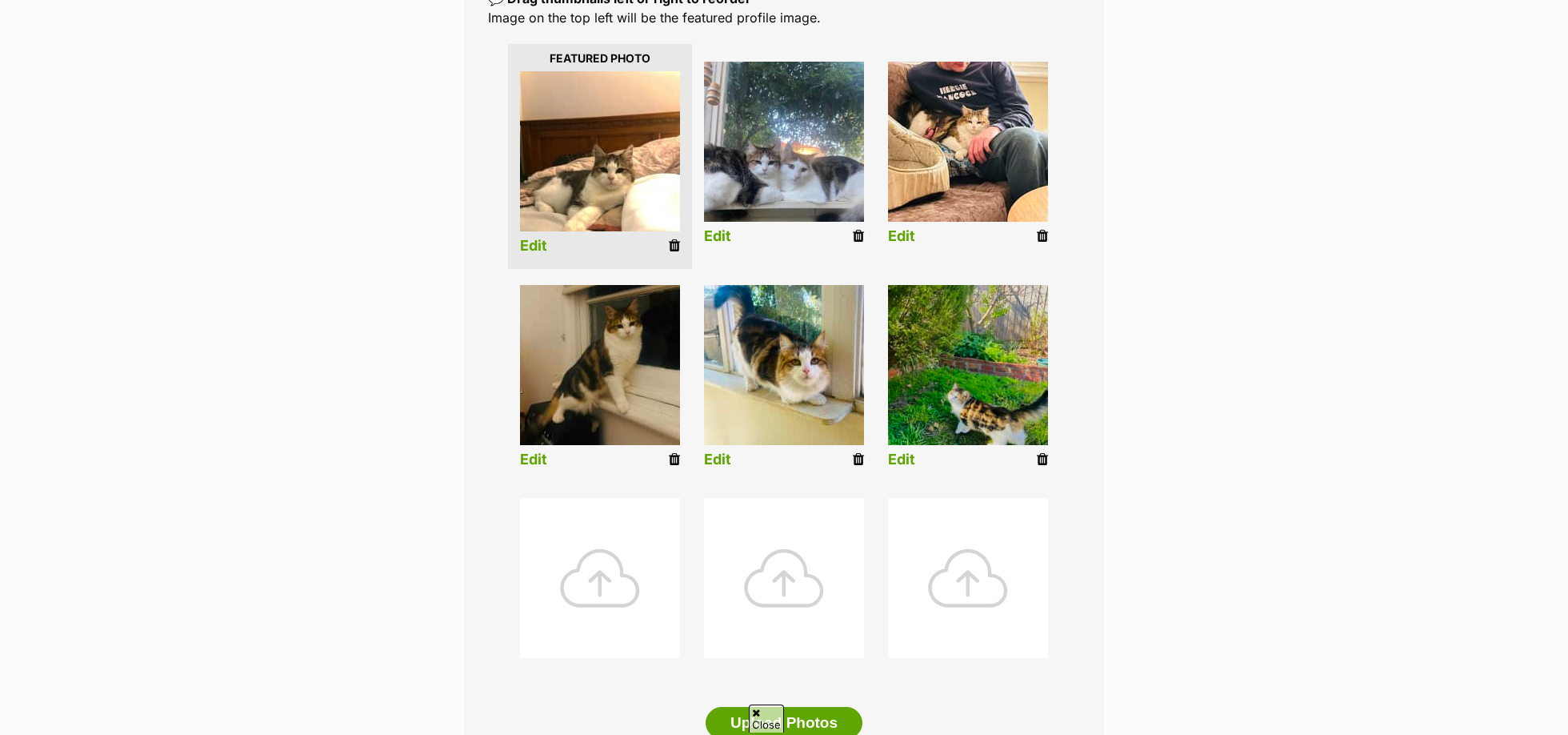
scroll to position [315, 0]
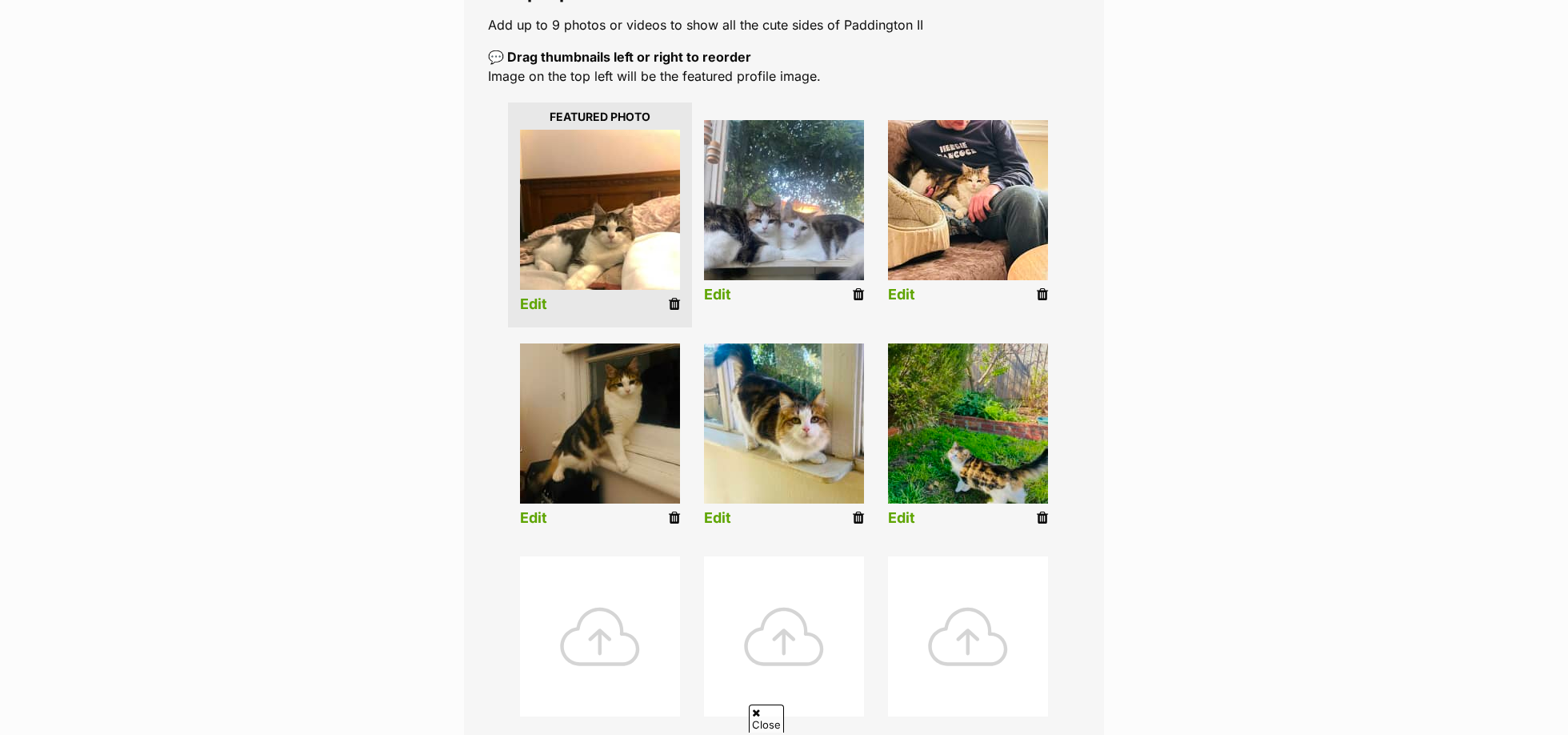
click at [903, 295] on link "Edit" at bounding box center [901, 295] width 27 height 17
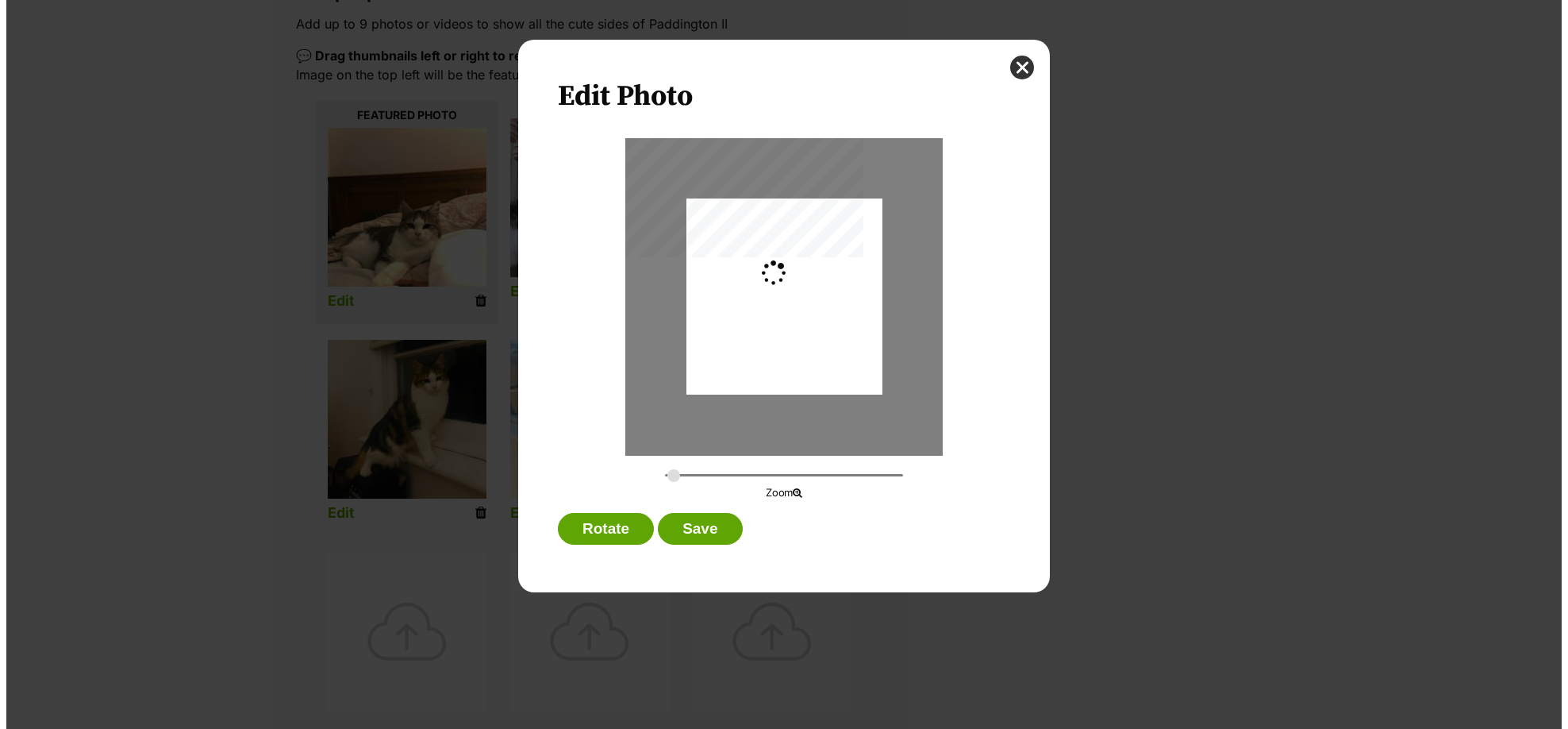
scroll to position [0, 0]
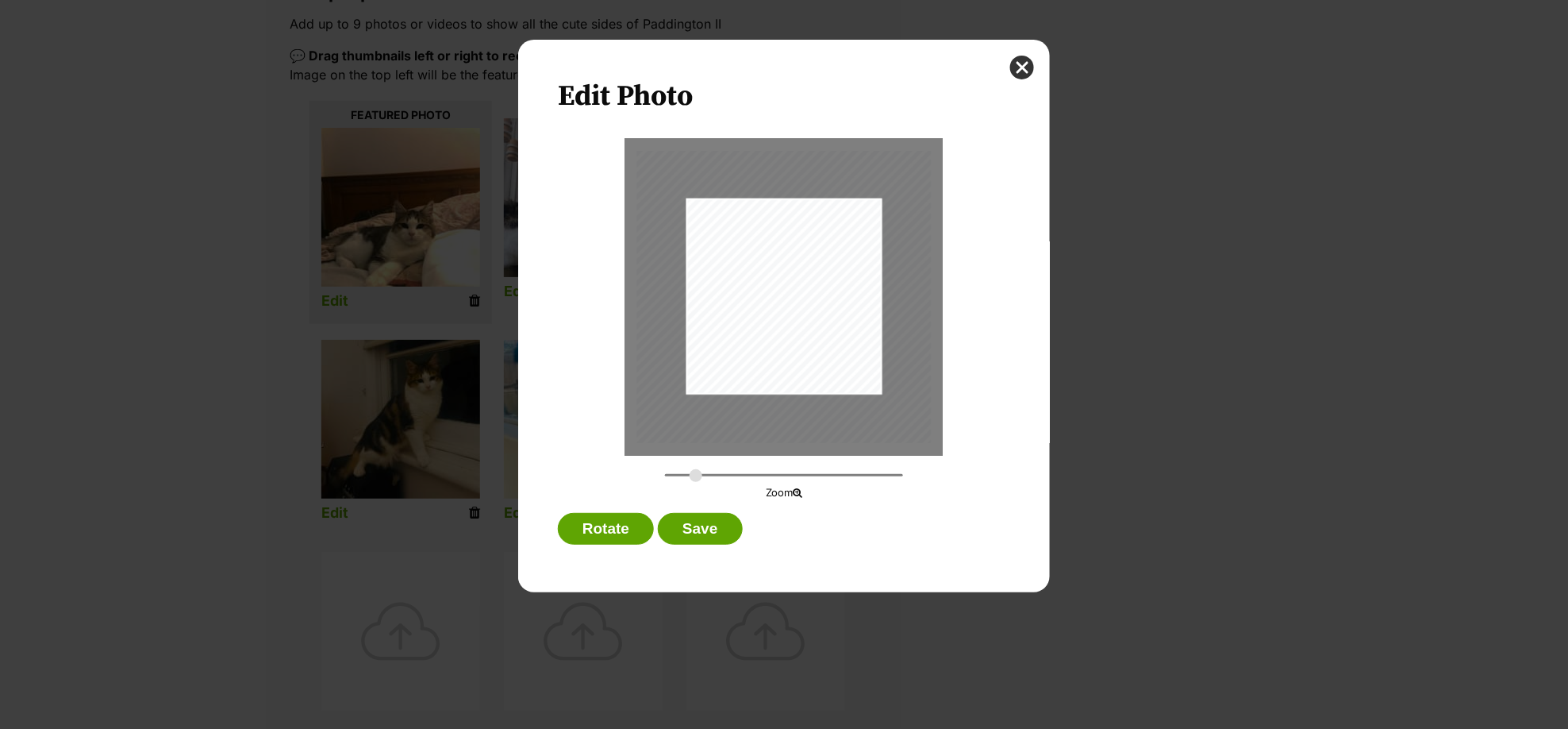
drag, startPoint x: 671, startPoint y: 477, endPoint x: 696, endPoint y: 477, distance: 25.0
type input "0.412"
click at [696, 477] on input "Dialog Window - Close (Press escape to close)" at bounding box center [783, 475] width 238 height 15
drag, startPoint x: 827, startPoint y: 289, endPoint x: 829, endPoint y: 313, distance: 24.1
click at [829, 313] on div "Dialog Window - Close (Press escape to close)" at bounding box center [806, 321] width 295 height 292
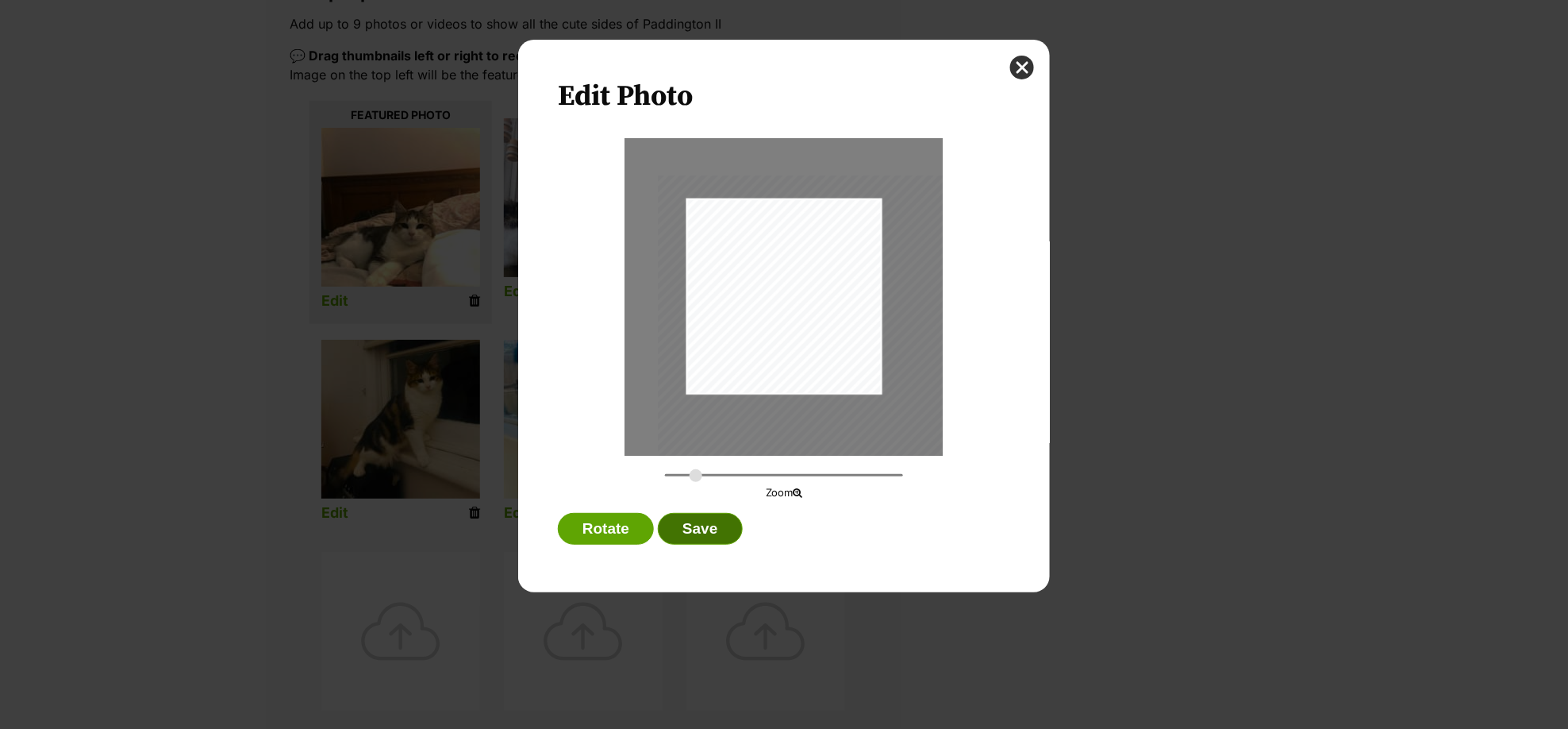
click at [738, 521] on button "Save" at bounding box center [700, 528] width 84 height 32
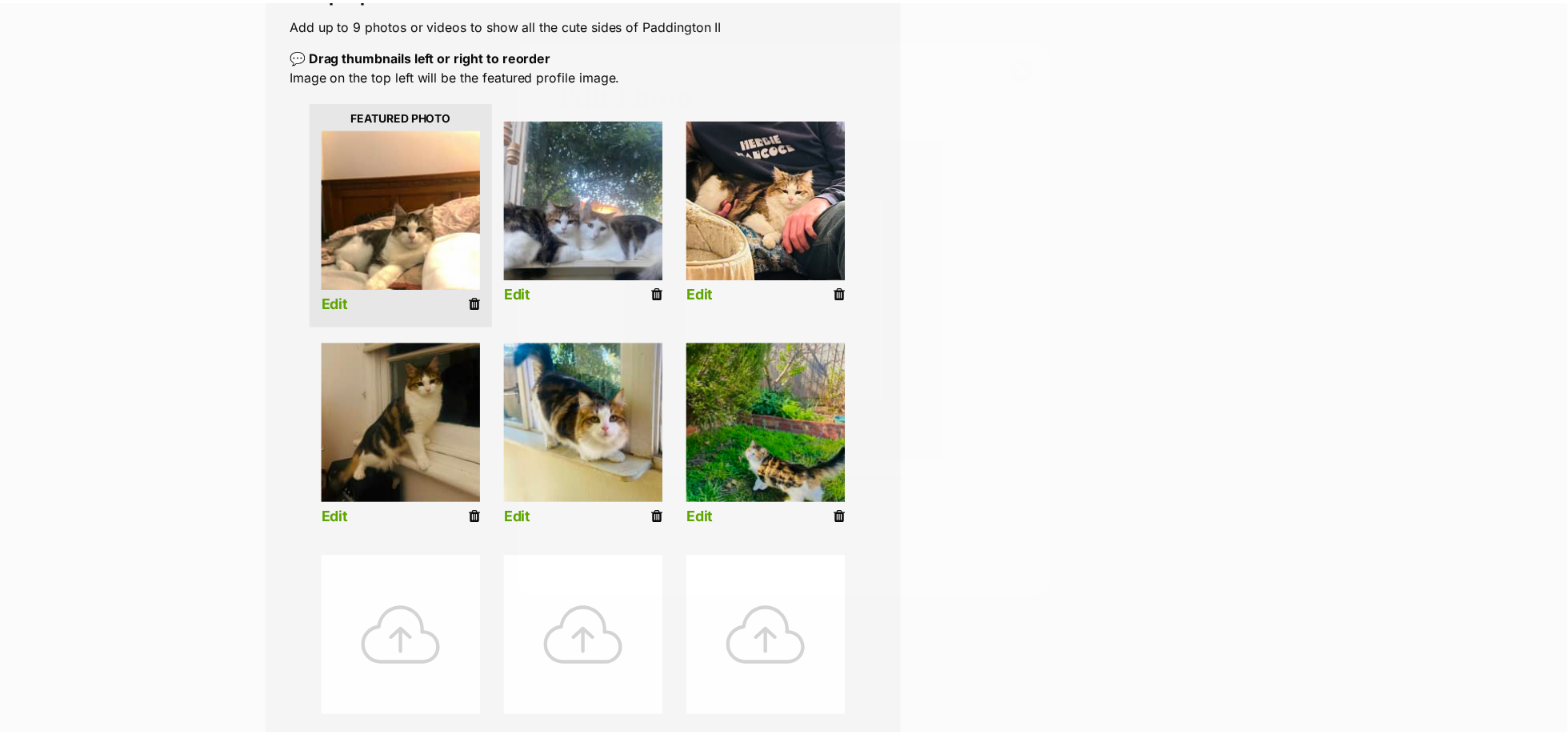
scroll to position [315, 0]
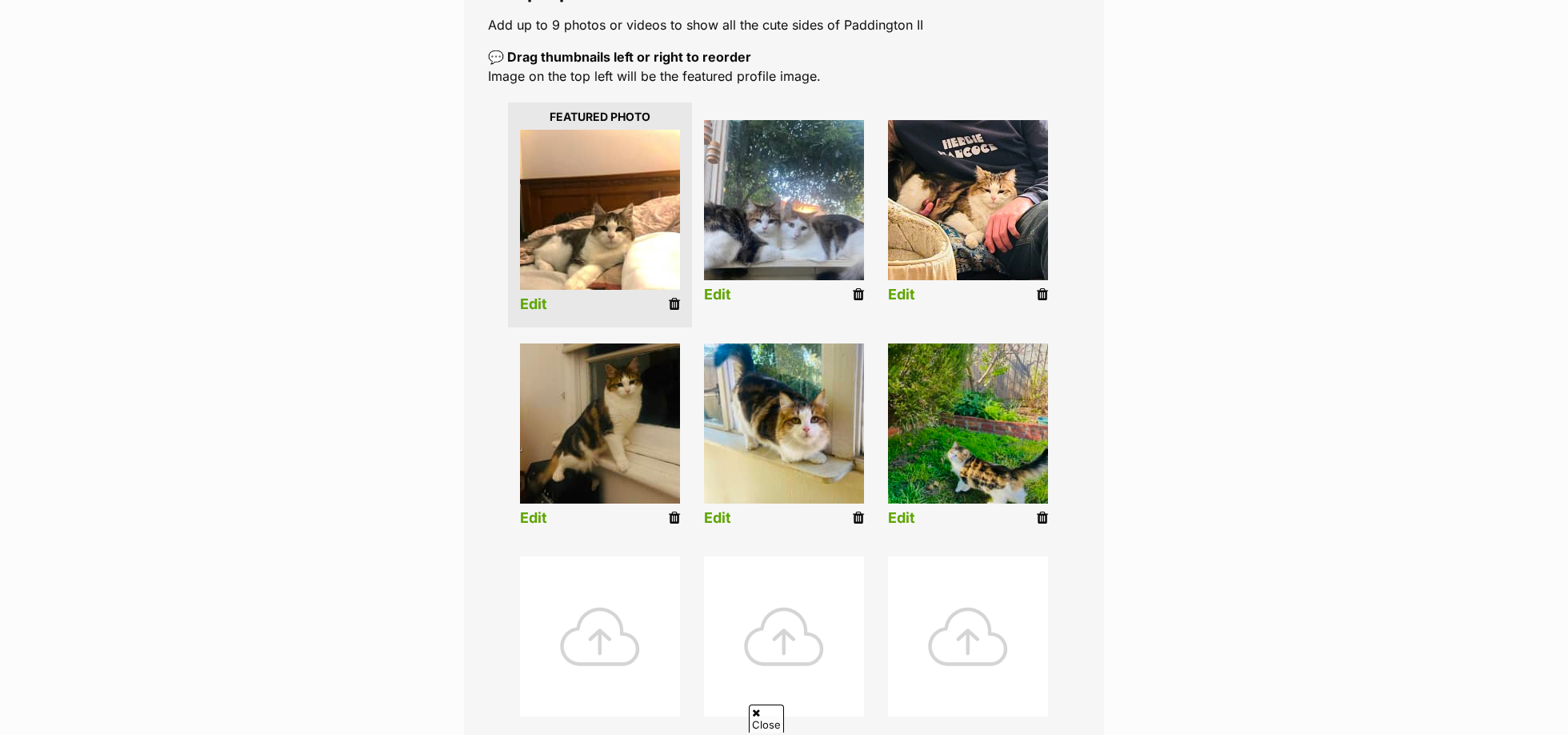
click at [788, 457] on img at bounding box center [784, 423] width 160 height 160
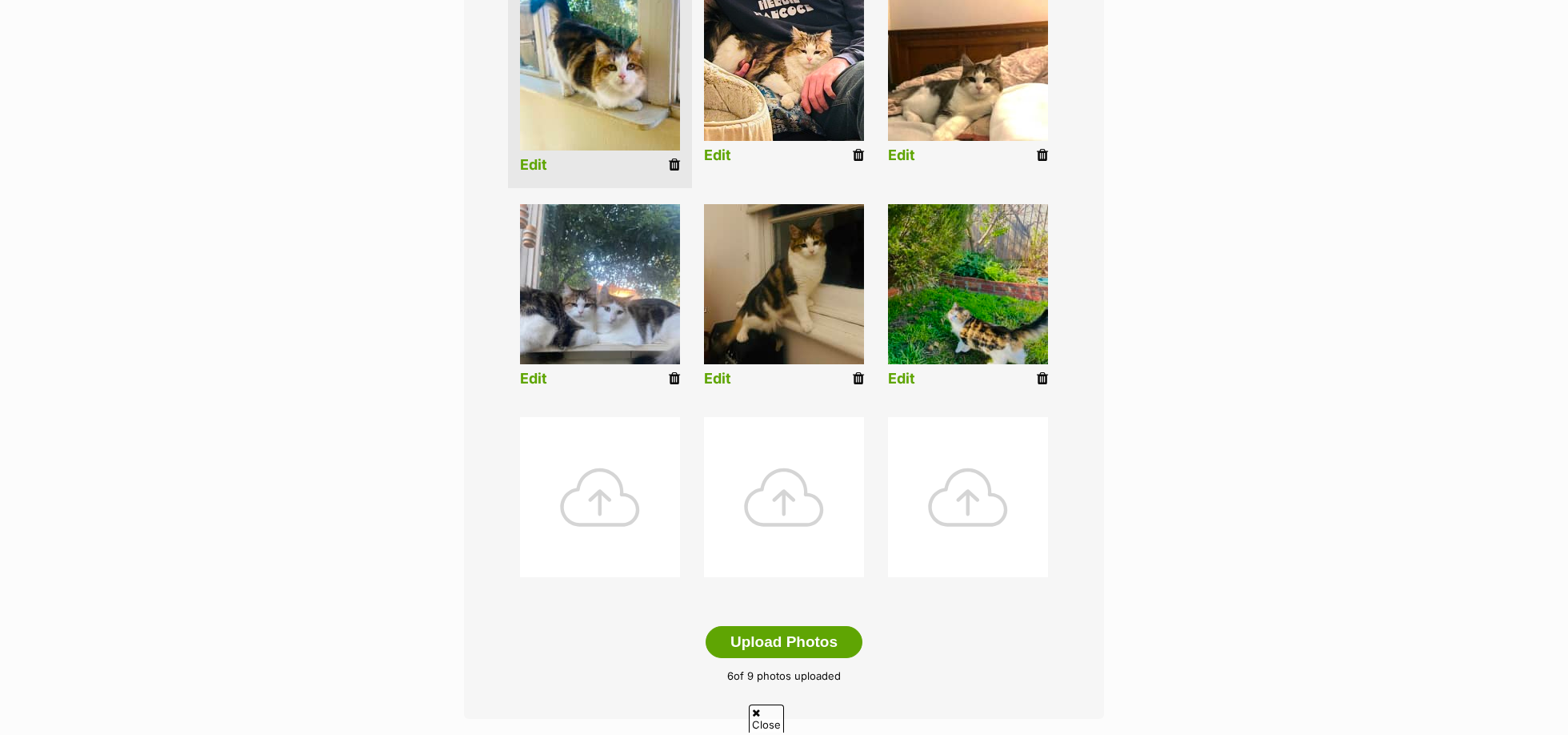
scroll to position [638, 0]
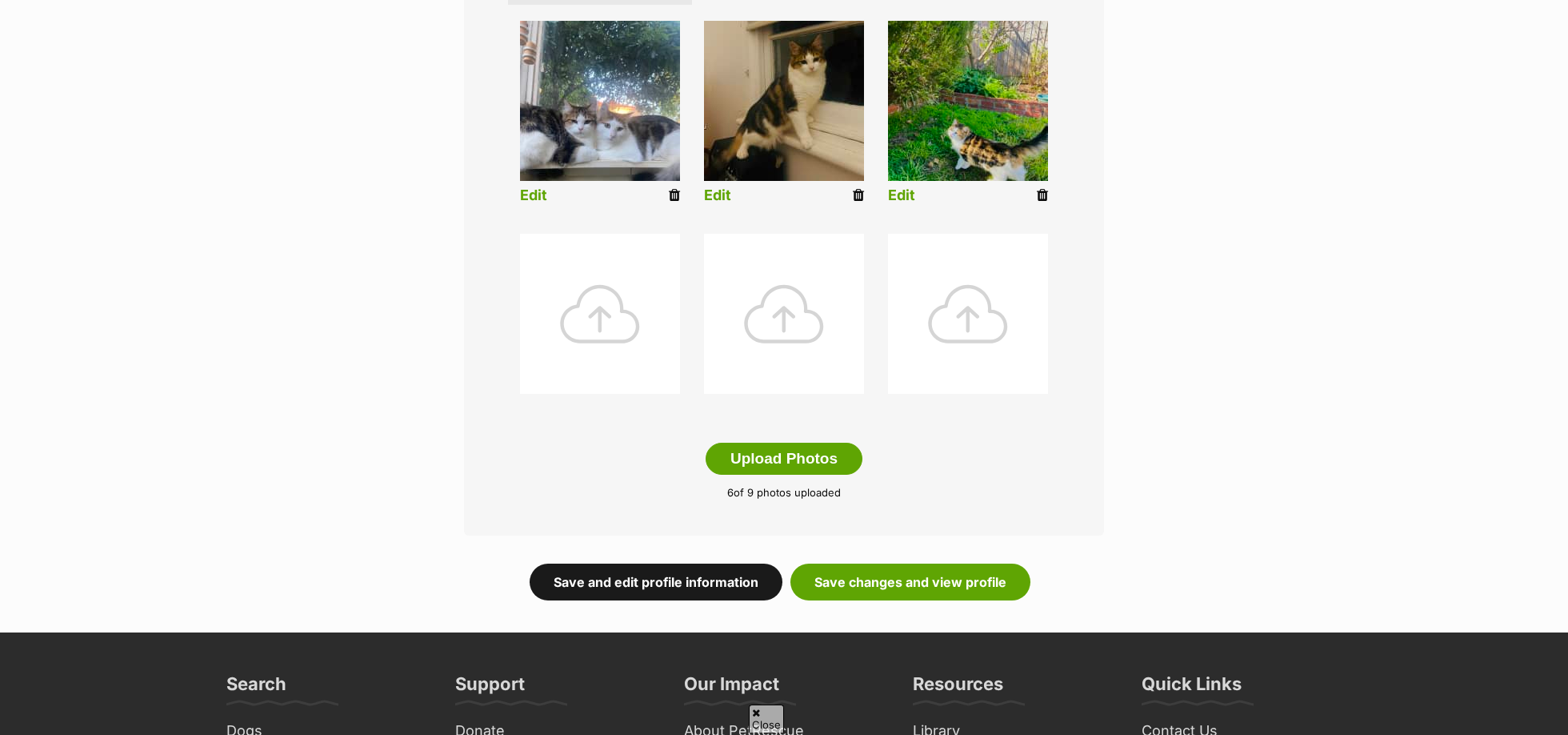
click at [684, 579] on link "Save and edit profile information" at bounding box center [656, 581] width 253 height 37
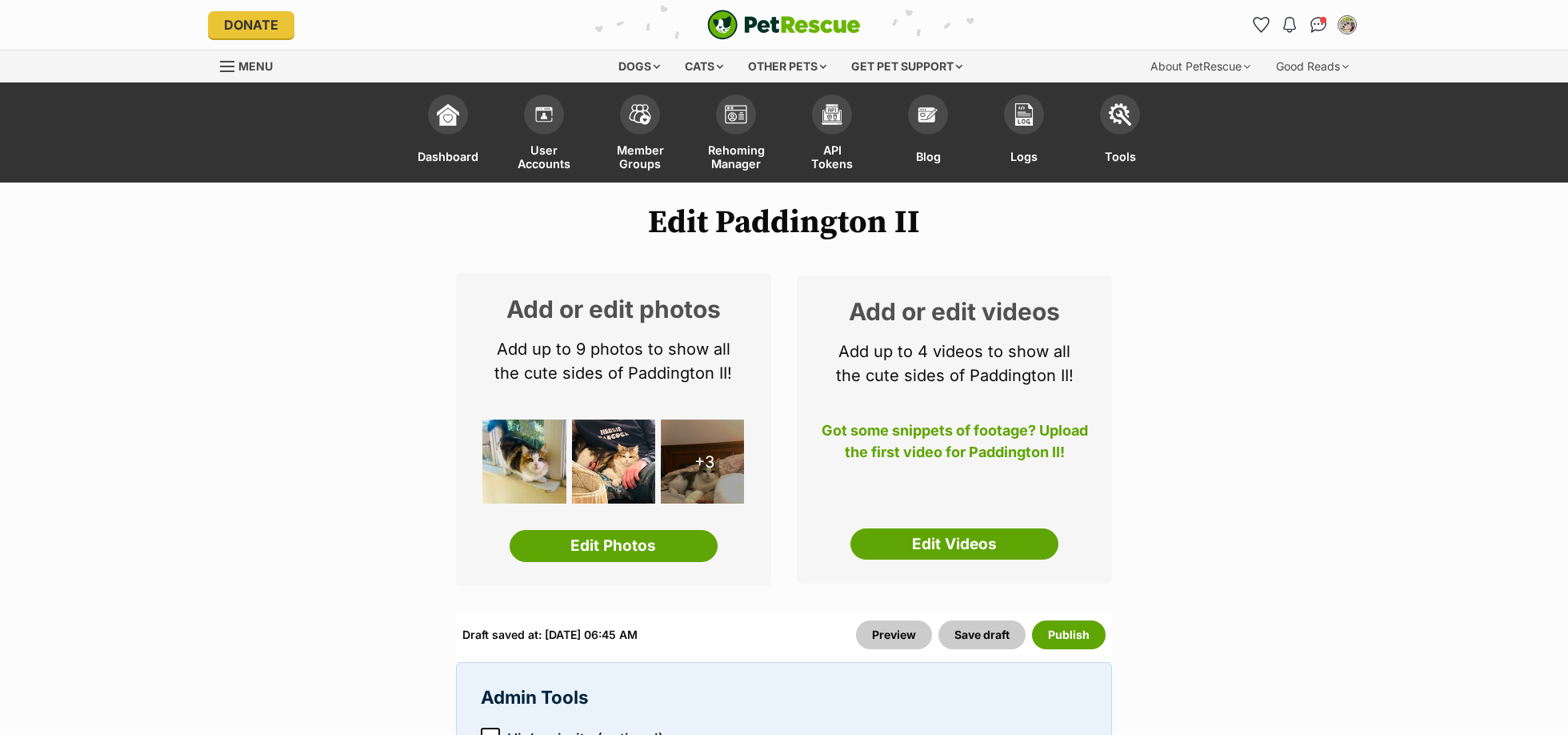
click at [975, 544] on div "Add or edit videos Add up to 4 videos to show all the cute sides of Paddington …" at bounding box center [954, 429] width 315 height 309
click at [971, 541] on link "Edit Videos" at bounding box center [954, 543] width 208 height 32
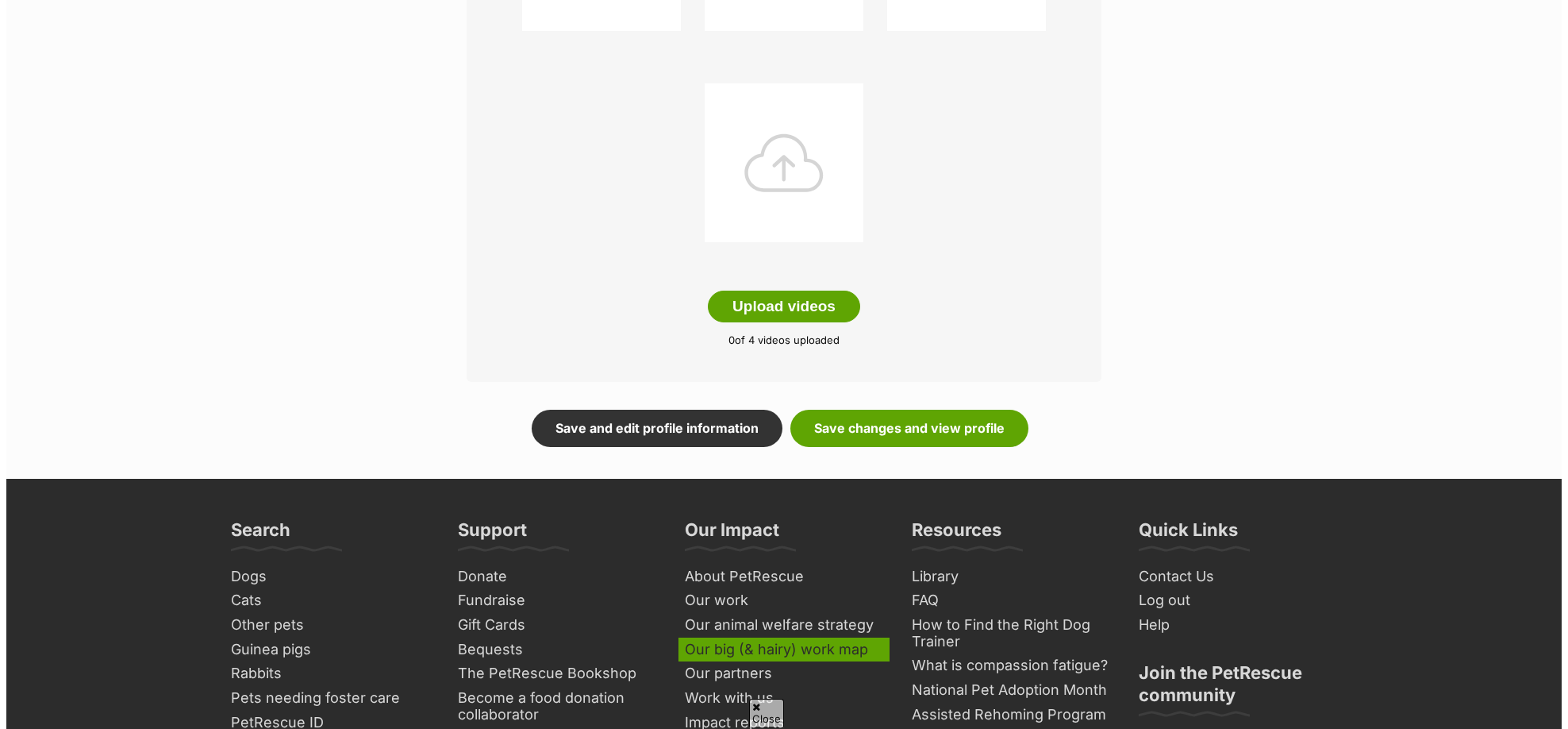
scroll to position [548, 0]
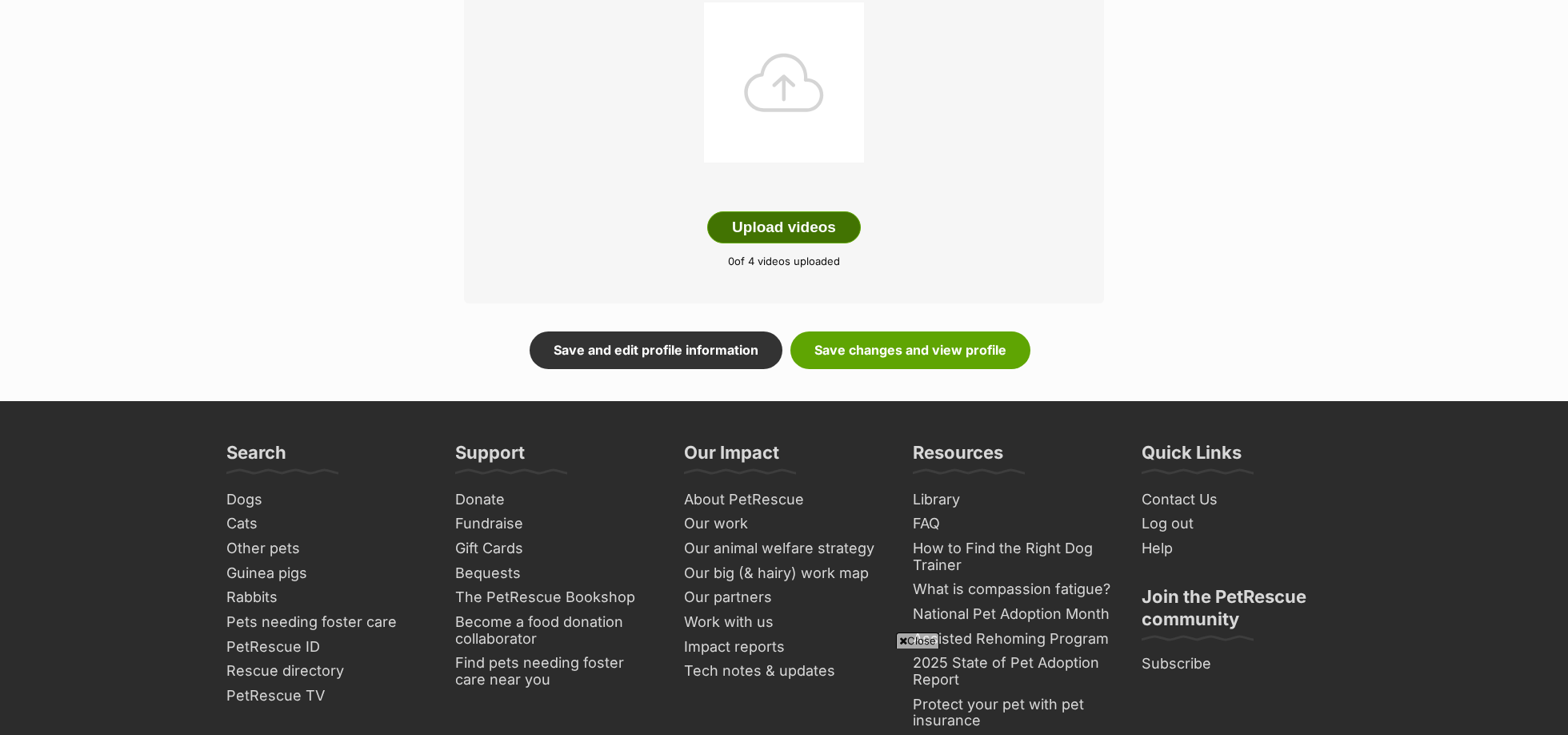
click at [784, 234] on button "Upload videos" at bounding box center [784, 227] width 154 height 32
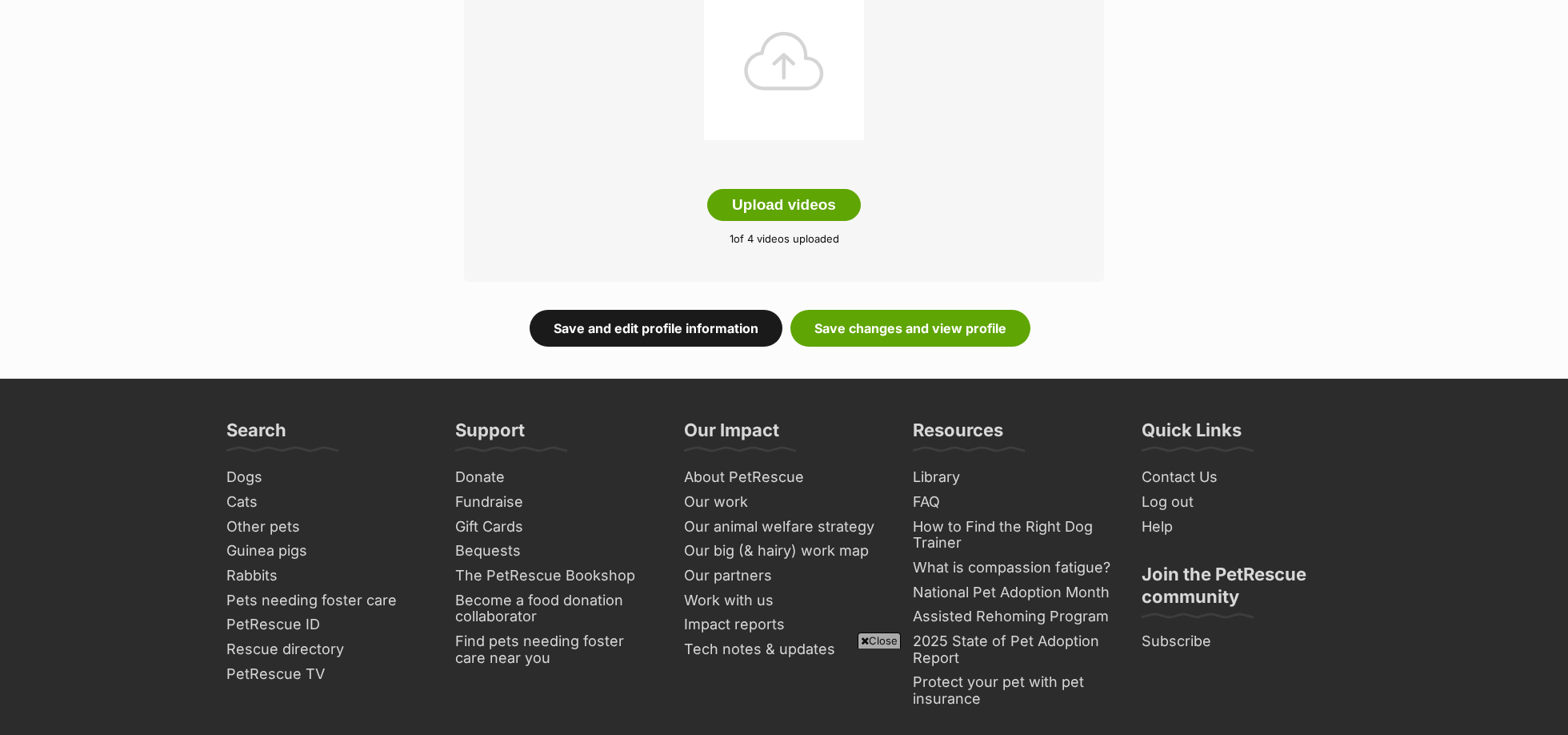
click at [669, 332] on link "Save and edit profile information" at bounding box center [656, 327] width 253 height 37
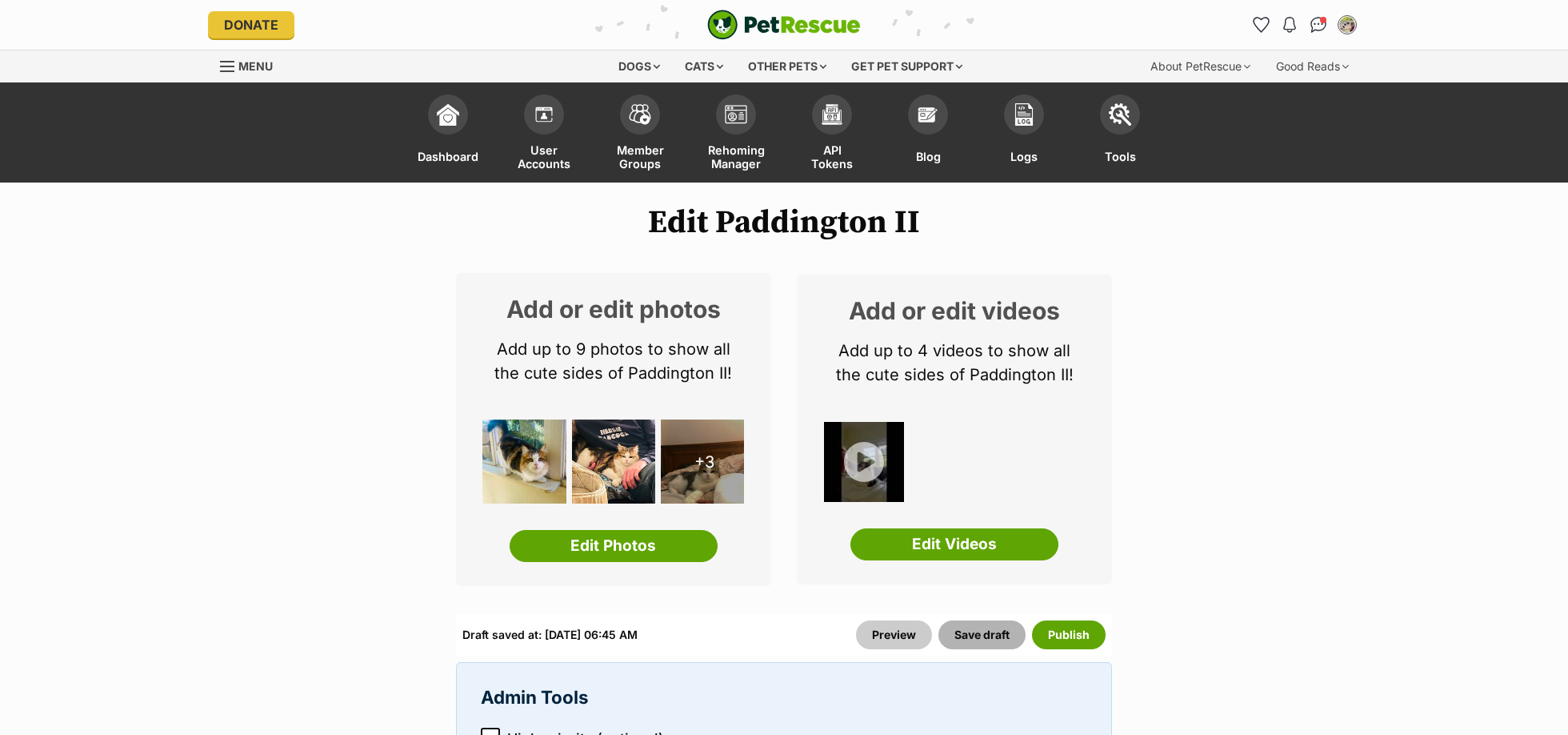
click at [975, 635] on button "Save draft" at bounding box center [982, 634] width 88 height 29
